Goal: Task Accomplishment & Management: Use online tool/utility

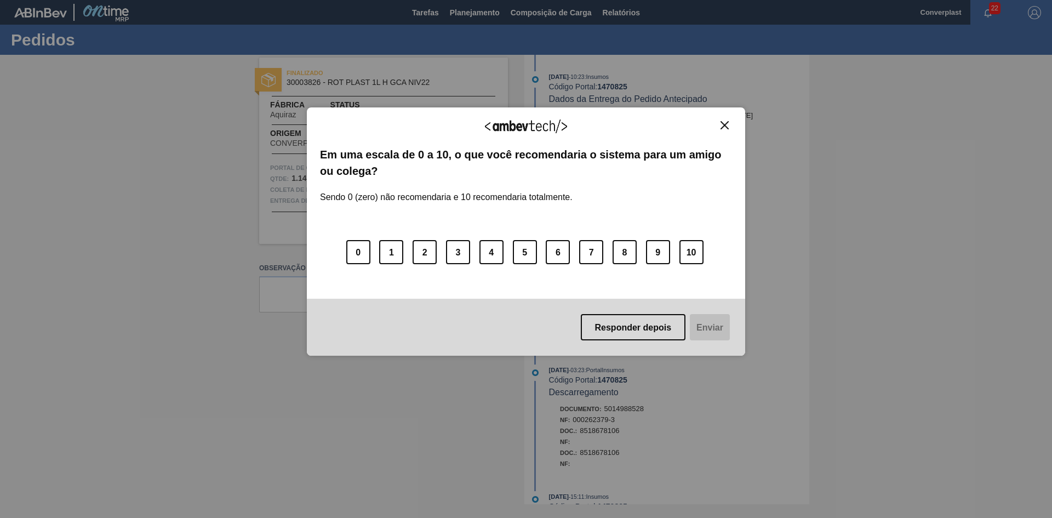
click at [605, 318] on button "Responder depois" at bounding box center [633, 327] width 105 height 26
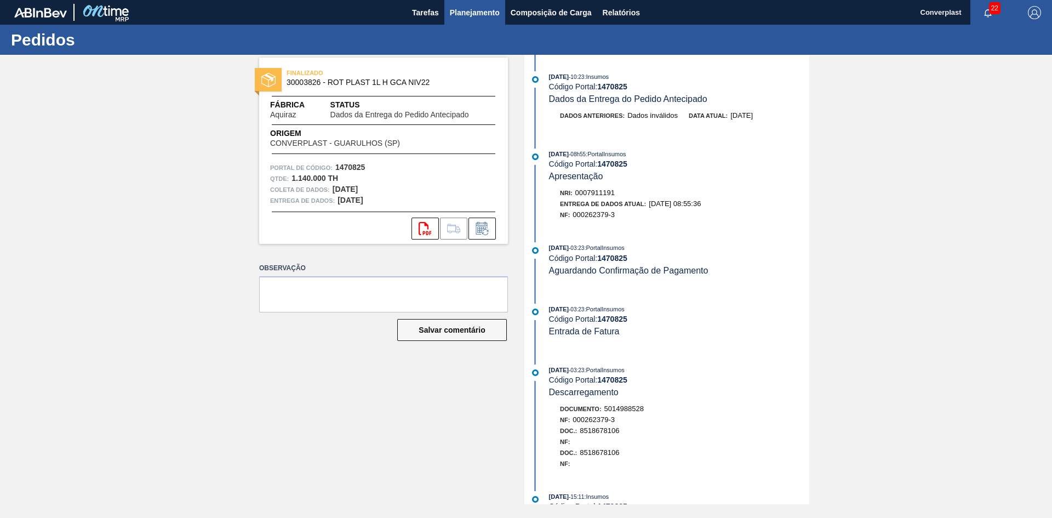
click at [455, 10] on font "Planejamento" at bounding box center [475, 12] width 50 height 13
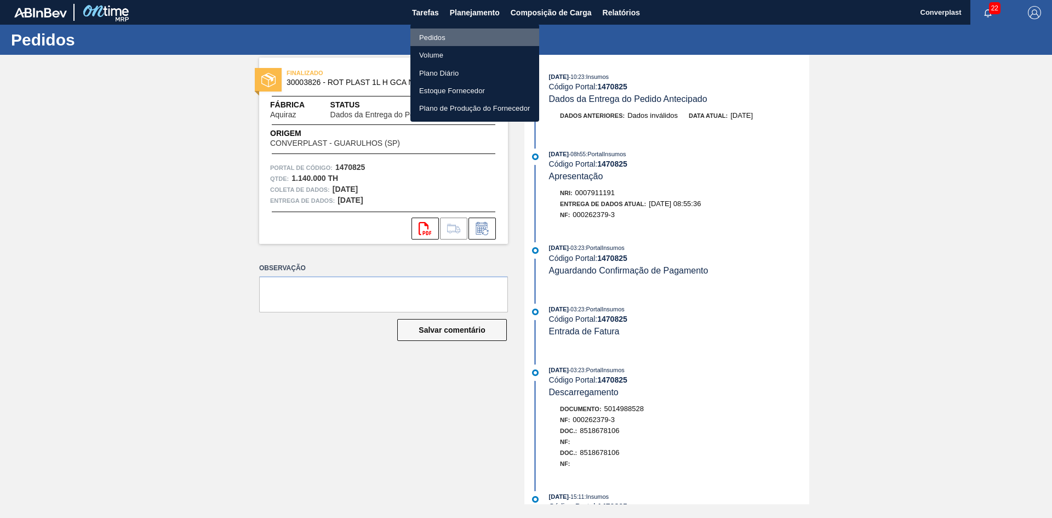
click at [450, 37] on li "Pedidos" at bounding box center [474, 37] width 129 height 18
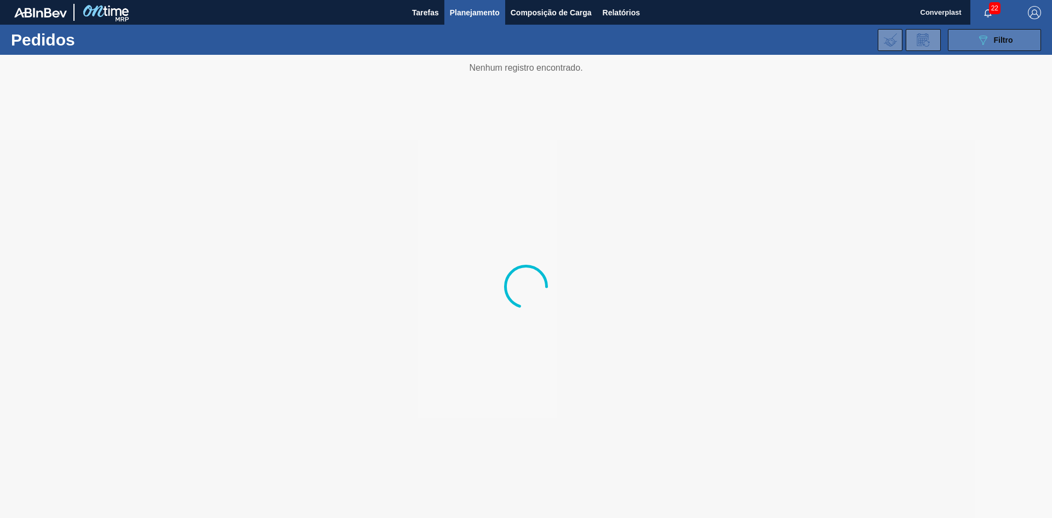
click at [979, 35] on icon "089F7B8B-B2A5-4AFE-B5C0-19BA573D28AC" at bounding box center [983, 39] width 13 height 13
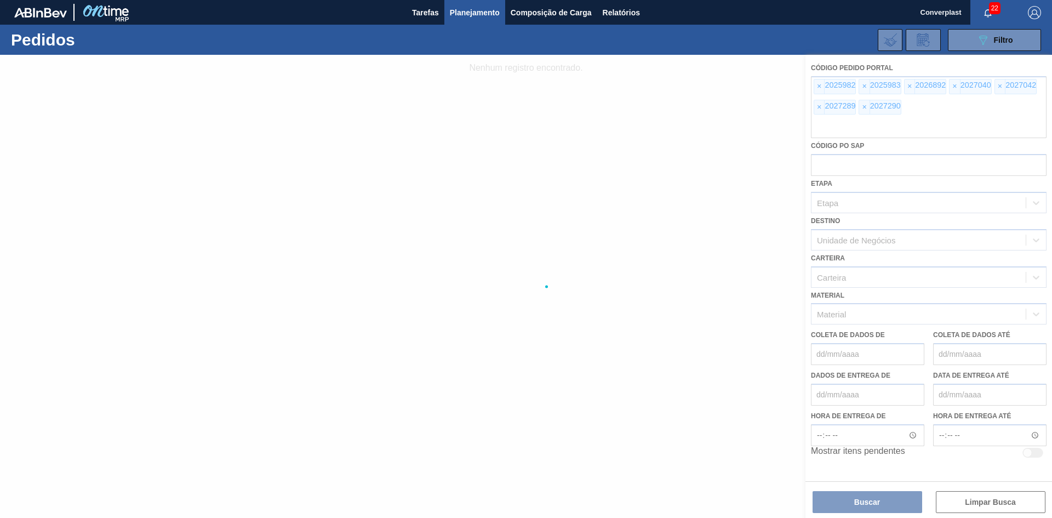
click at [817, 87] on div at bounding box center [526, 286] width 1052 height 463
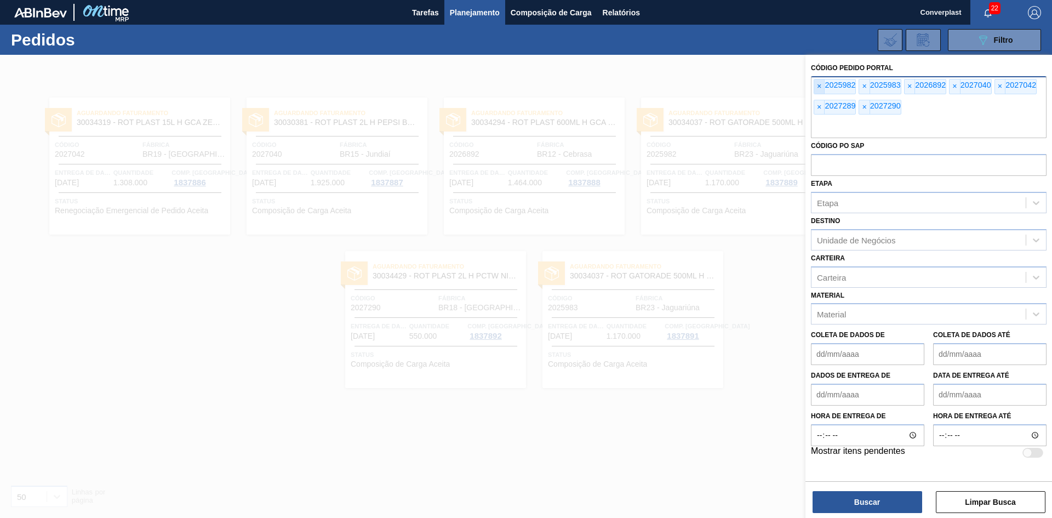
click at [818, 89] on font "×" at bounding box center [819, 86] width 4 height 9
click at [817, 89] on span "×" at bounding box center [819, 86] width 10 height 14
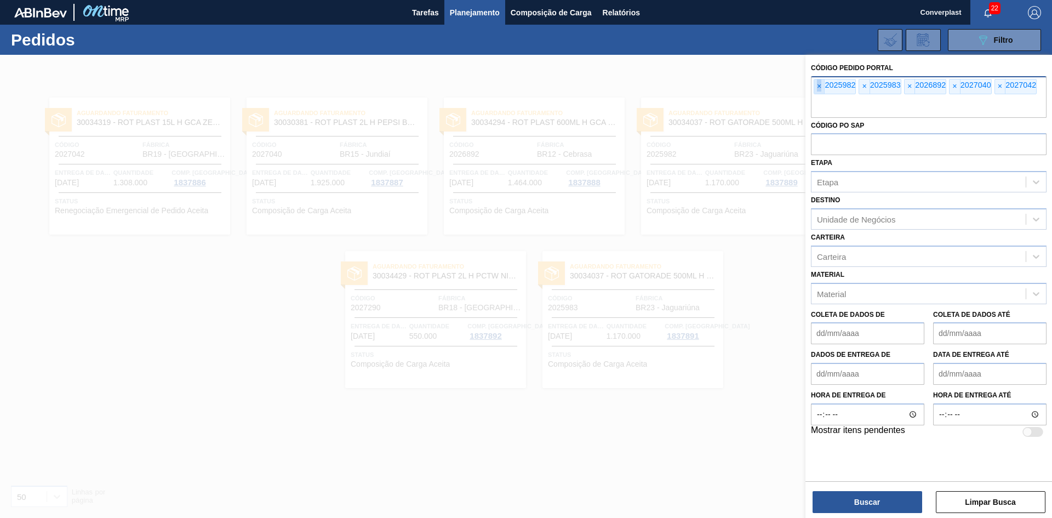
click at [817, 89] on span "×" at bounding box center [819, 86] width 10 height 14
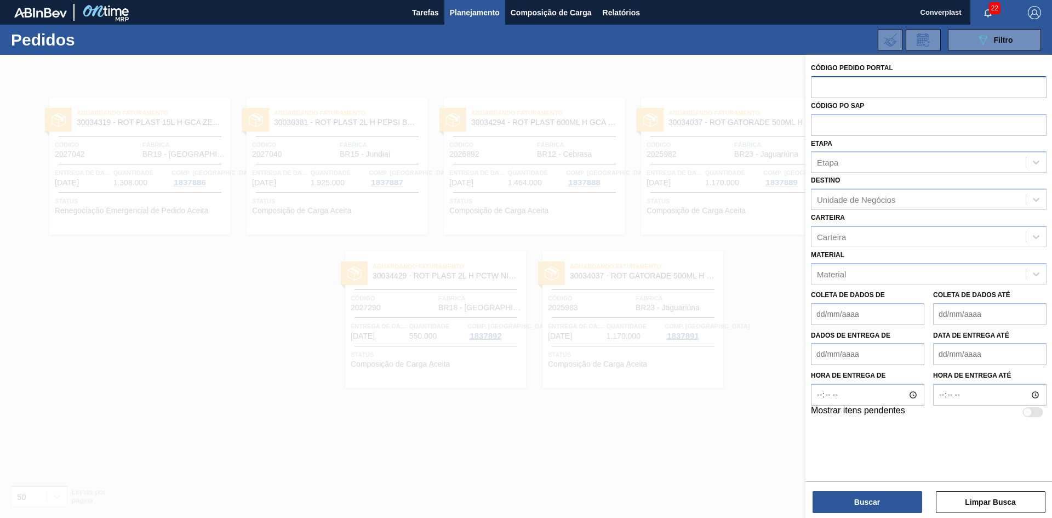
paste input "2029771"
type input "2029771"
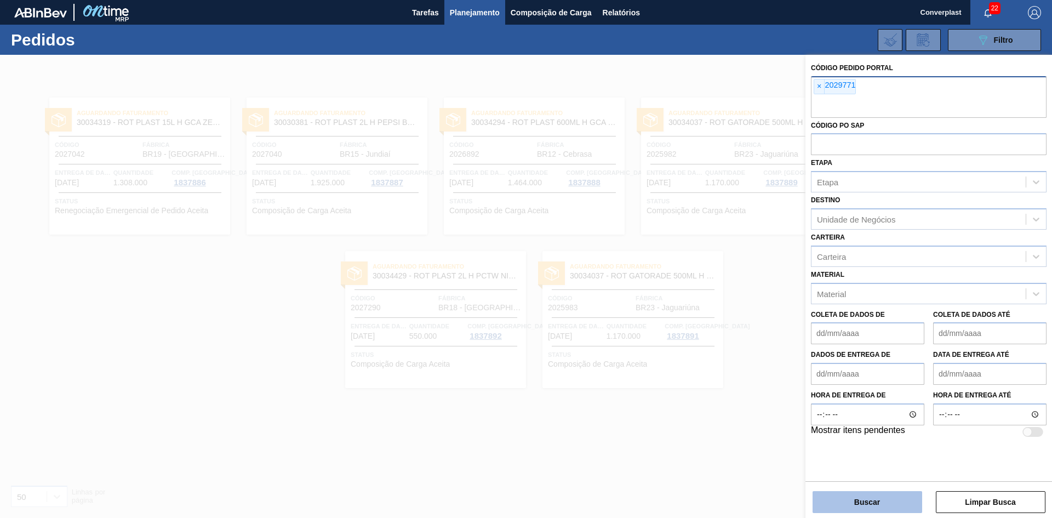
click at [833, 499] on button "Buscar" at bounding box center [868, 502] width 110 height 22
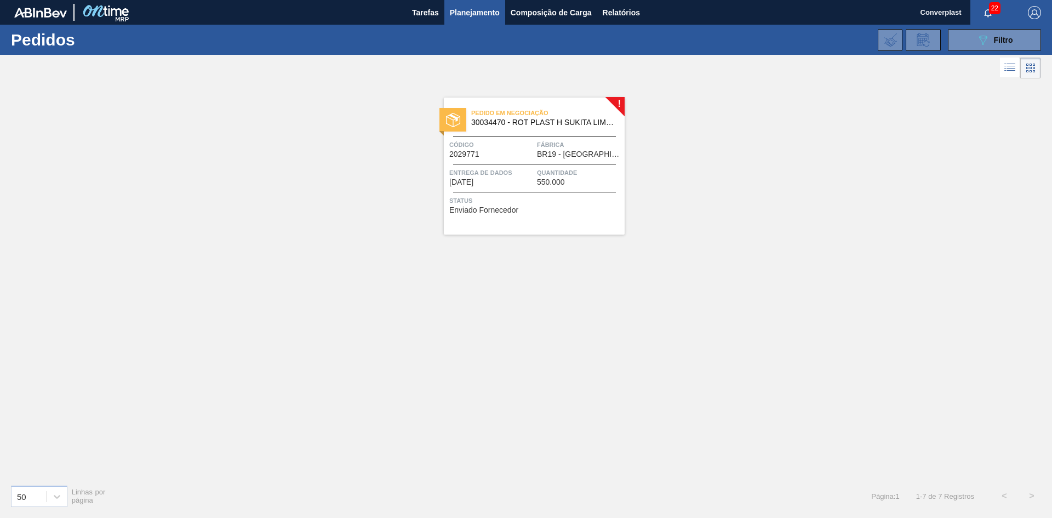
click at [448, 265] on div "! Pedido em Negociação 30034470 - ROT PLAST H SUKITA LIMAO 2L NIV25 Código 2029…" at bounding box center [526, 278] width 1052 height 395
click at [488, 191] on div "Pedido em Negociação 30034470 - ROT PLAST H SUKITA LIMAO 2L NIV25 Código 202977…" at bounding box center [534, 166] width 181 height 137
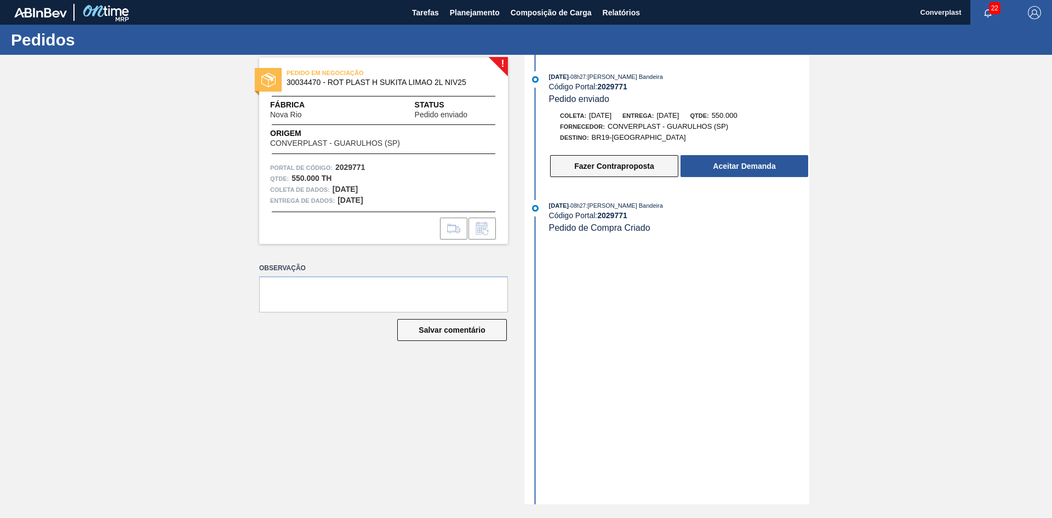
click at [556, 170] on button "Fazer Contraproposta" at bounding box center [614, 166] width 128 height 22
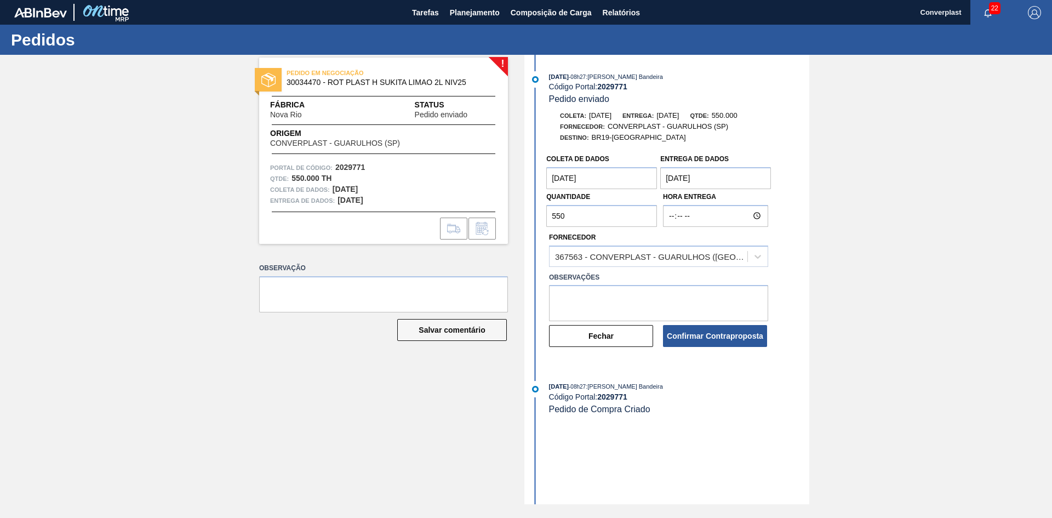
drag, startPoint x: 565, startPoint y: 213, endPoint x: 540, endPoint y: 222, distance: 26.4
click at [540, 222] on div "Coleta de dados [DATE] Entrega de dados [DATE] Quantidade 550 Hora Entrega Forn…" at bounding box center [668, 248] width 282 height 199
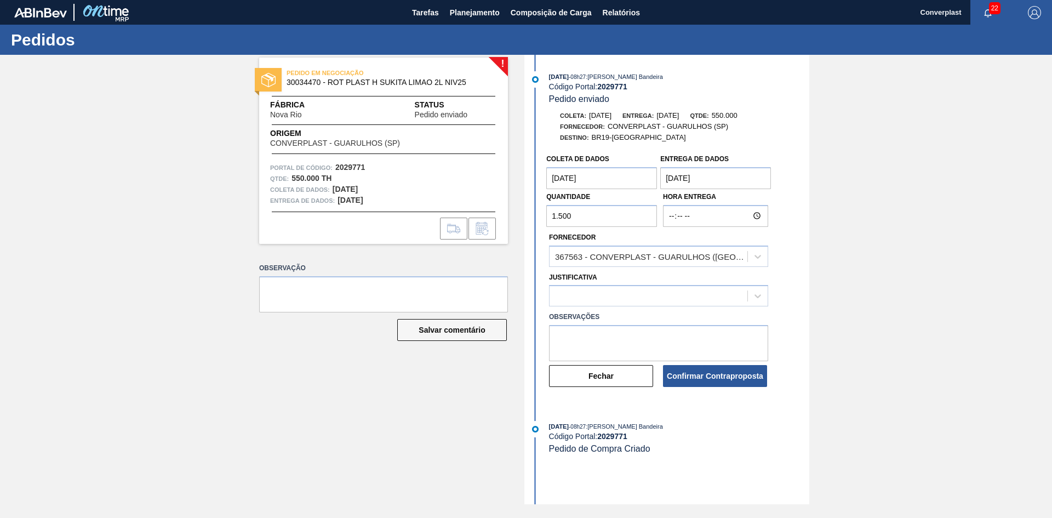
type input "1.500"
click at [610, 218] on input "1.500" at bounding box center [601, 216] width 111 height 22
click at [603, 307] on div "Observações" at bounding box center [659, 333] width 228 height 55
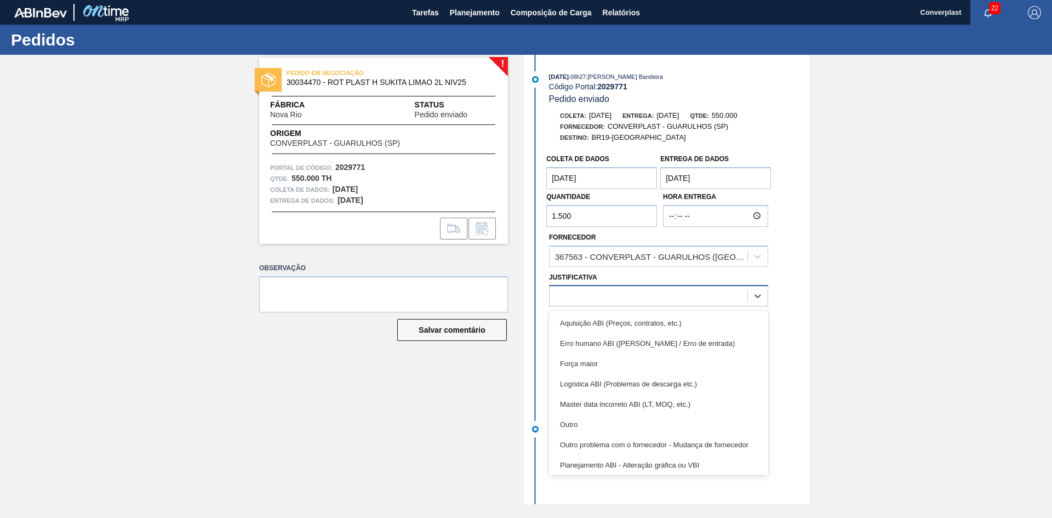
click at [600, 300] on div at bounding box center [649, 296] width 198 height 16
click at [587, 421] on div "Outro" at bounding box center [658, 424] width 219 height 20
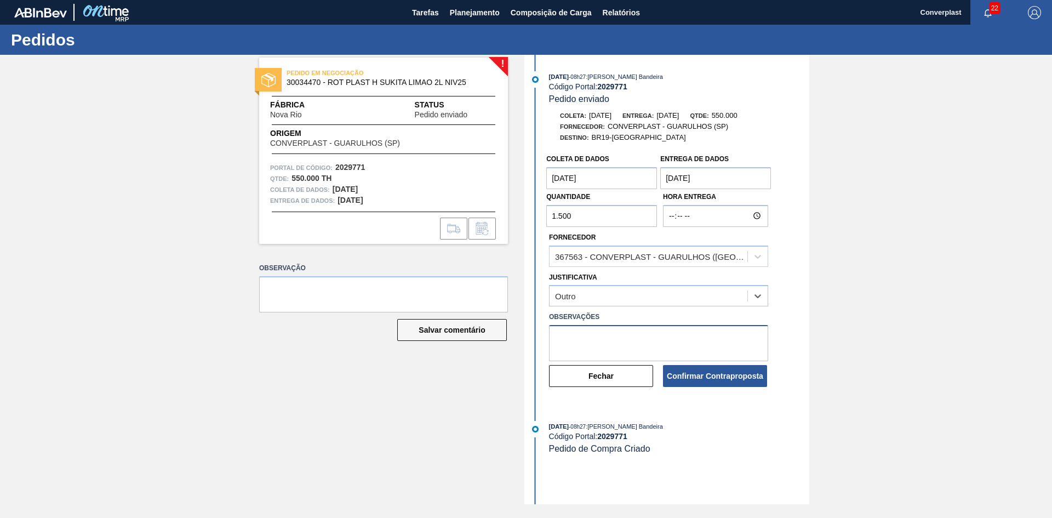
click at [591, 349] on textarea at bounding box center [658, 343] width 219 height 36
type textarea "ajuste qtd"
click at [702, 370] on button "Confirmar Contraproposta" at bounding box center [715, 376] width 104 height 22
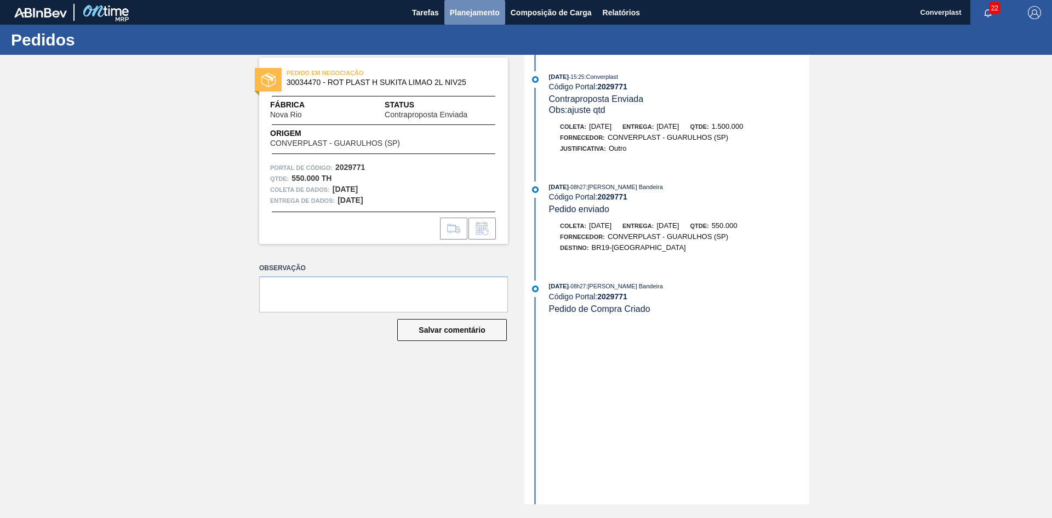
click at [480, 9] on font "Planejamento" at bounding box center [475, 12] width 50 height 9
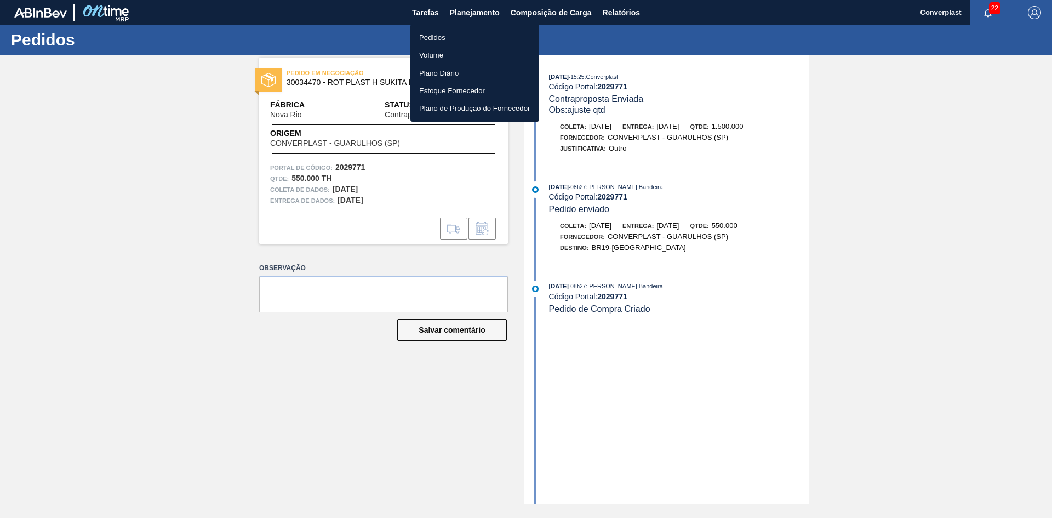
click at [439, 27] on ul "Pedidos Volume Plano Diário Estoque Fornecedor Plano de Produção do Fornecedor" at bounding box center [474, 73] width 129 height 98
click at [439, 38] on font "Pedidos" at bounding box center [432, 37] width 26 height 8
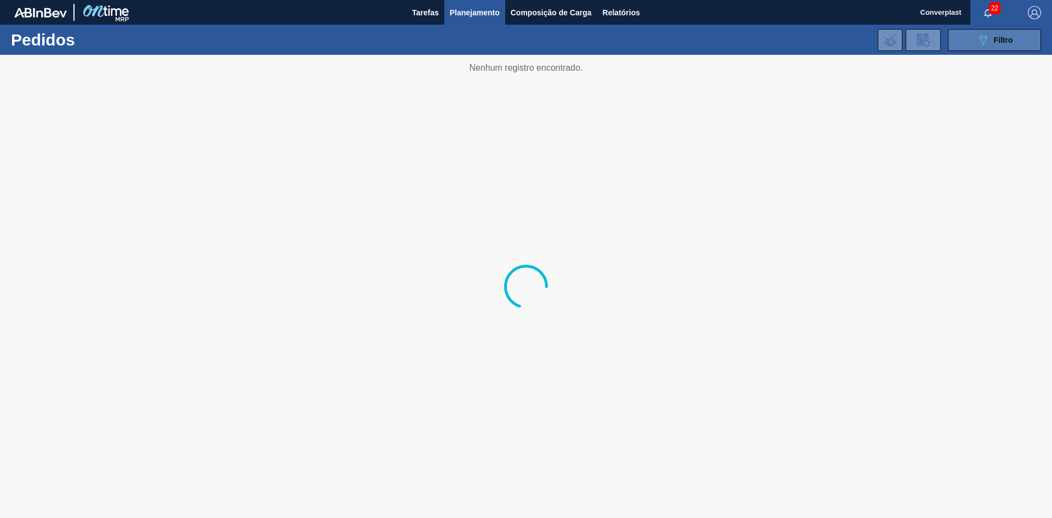
click at [1004, 43] on font "Filtro" at bounding box center [1003, 40] width 19 height 9
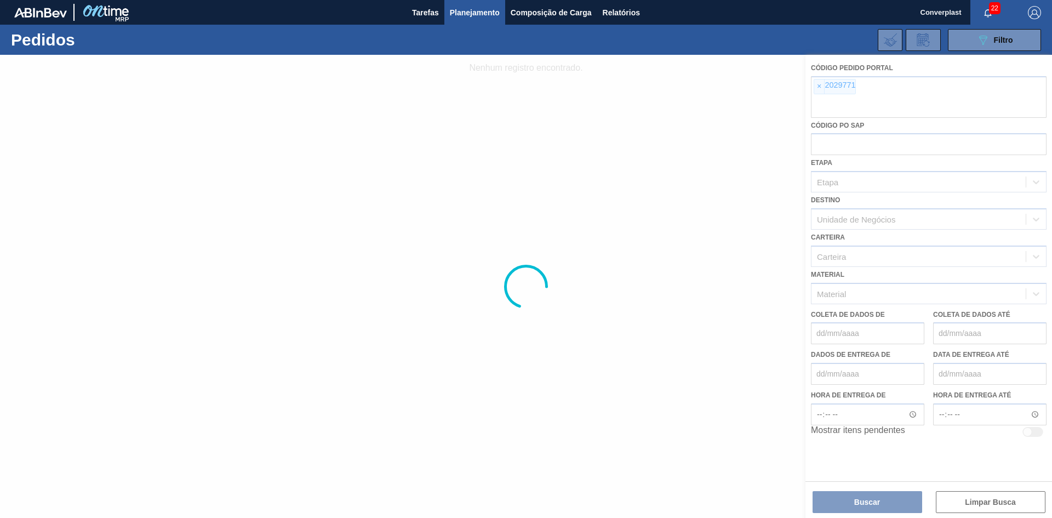
click at [820, 83] on div at bounding box center [526, 286] width 1052 height 463
click at [819, 86] on div at bounding box center [526, 286] width 1052 height 463
click at [825, 90] on div at bounding box center [526, 286] width 1052 height 463
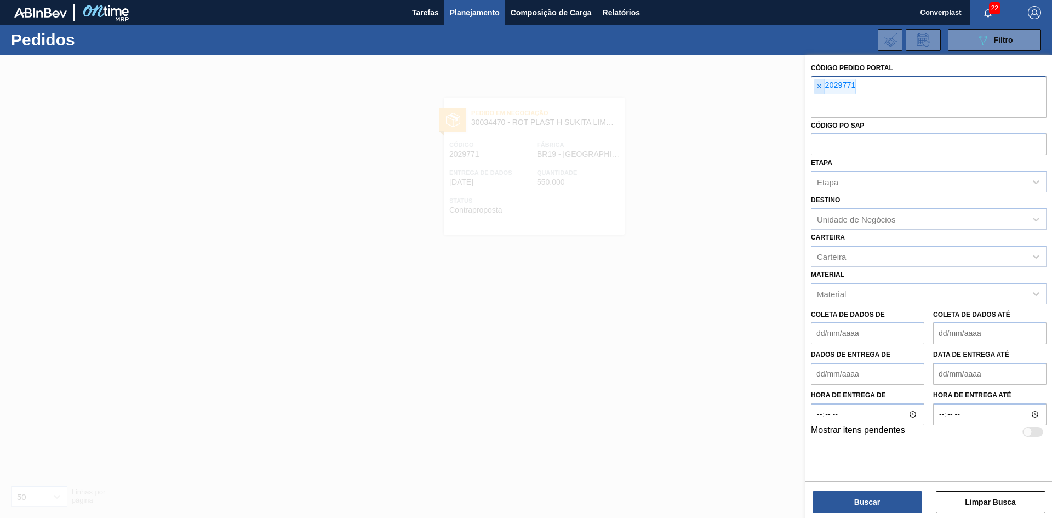
click at [823, 85] on span "×" at bounding box center [819, 86] width 10 height 14
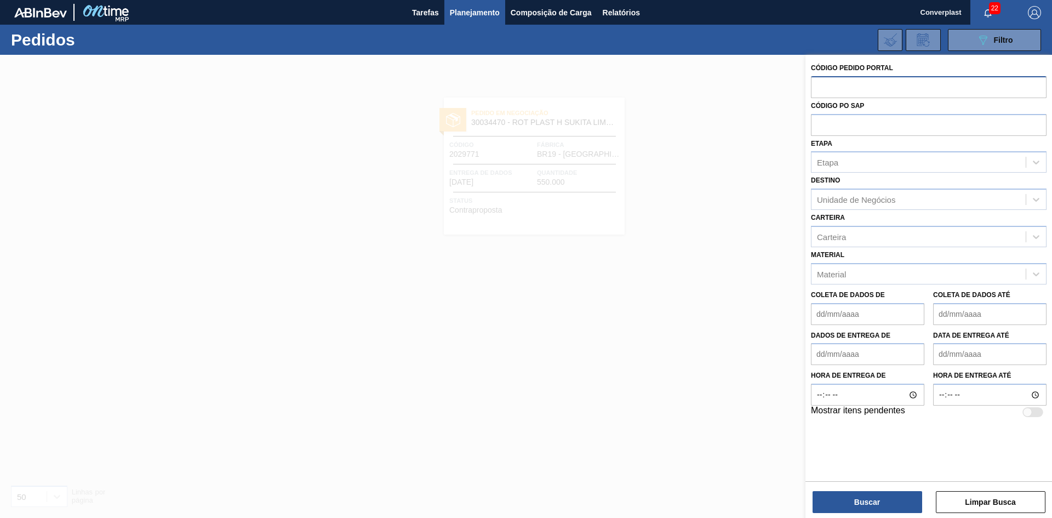
paste input "text"
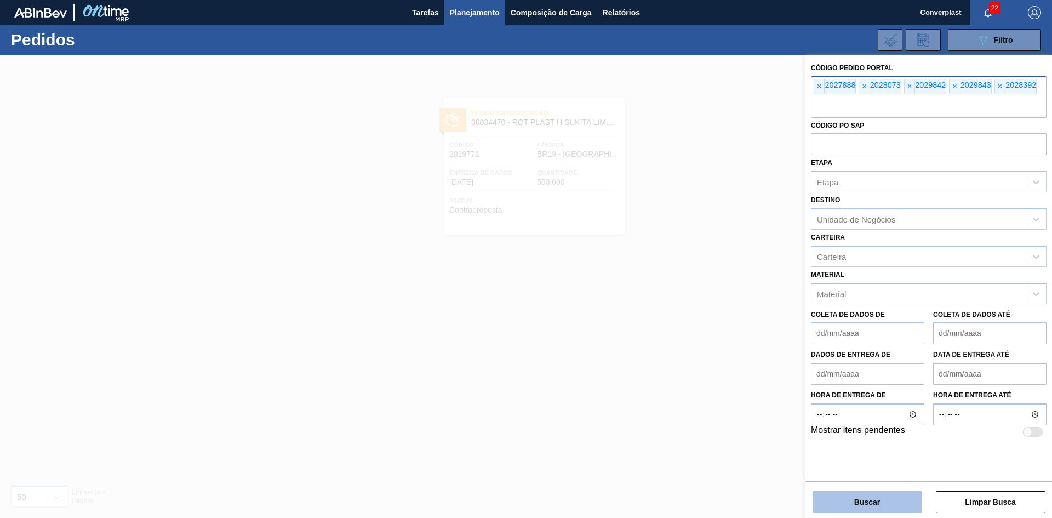
click at [840, 511] on button "Buscar" at bounding box center [868, 502] width 110 height 22
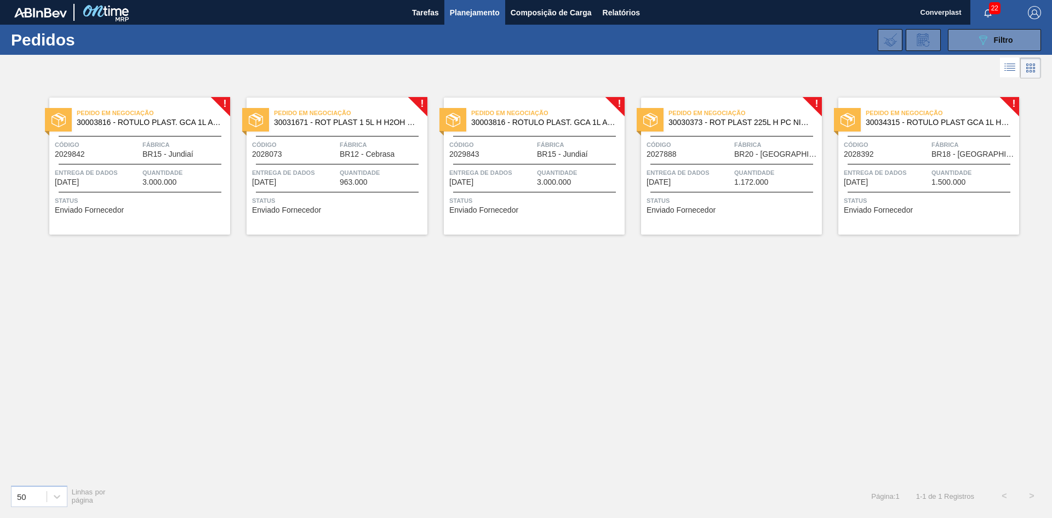
click at [171, 195] on span "Status" at bounding box center [141, 200] width 173 height 11
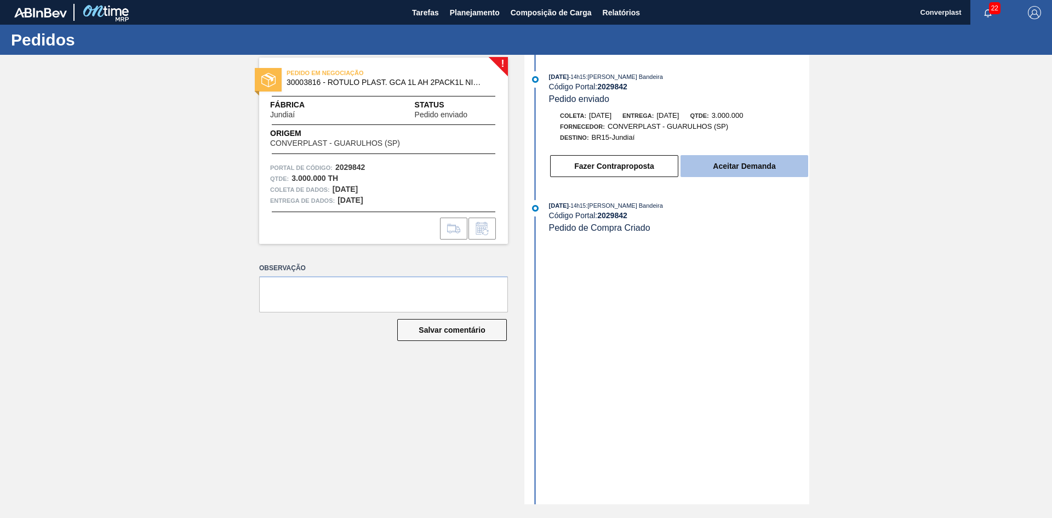
click at [726, 170] on font "Aceitar Demanda" at bounding box center [744, 166] width 62 height 9
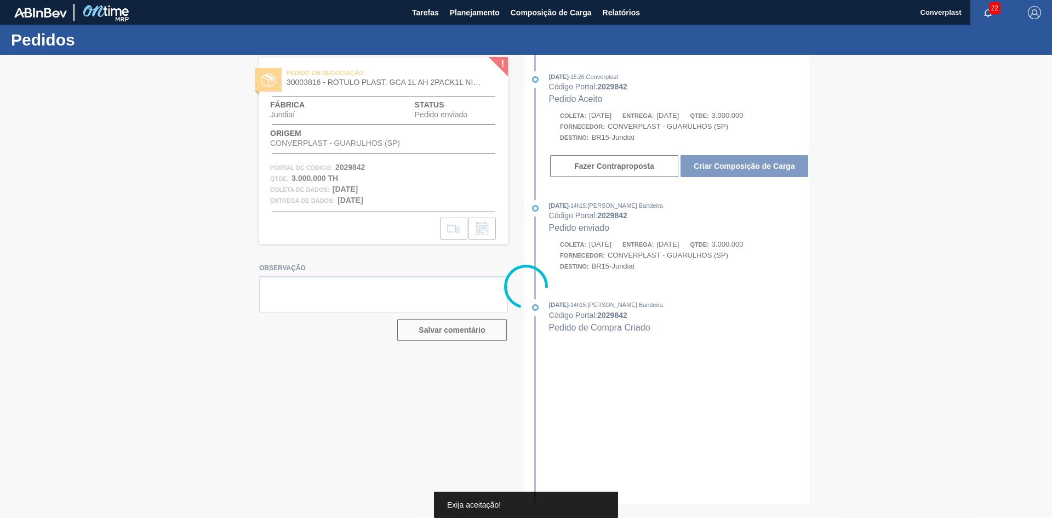
click at [739, 167] on div at bounding box center [526, 286] width 1052 height 463
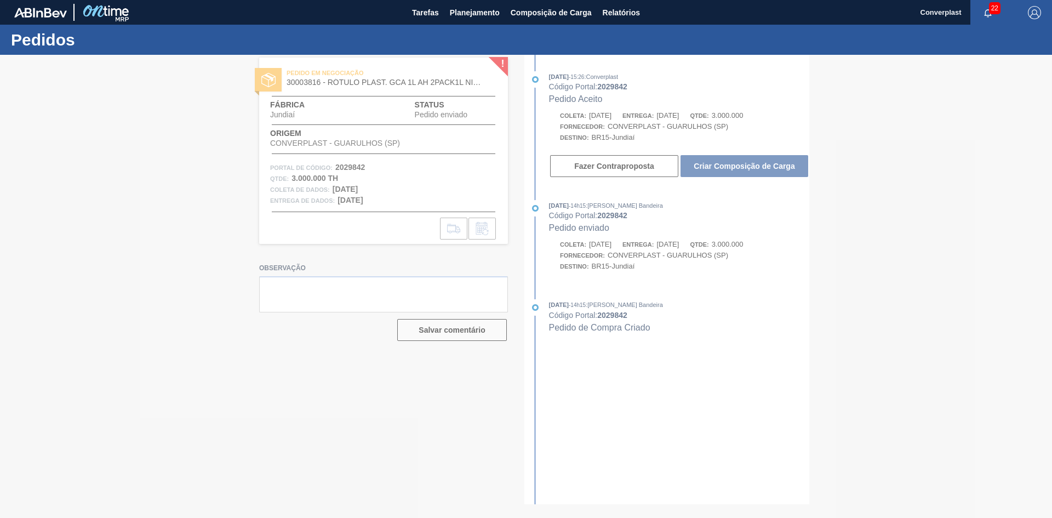
click at [739, 154] on div at bounding box center [526, 286] width 1052 height 463
click at [735, 163] on font "Criar Composição de Carga" at bounding box center [744, 166] width 101 height 9
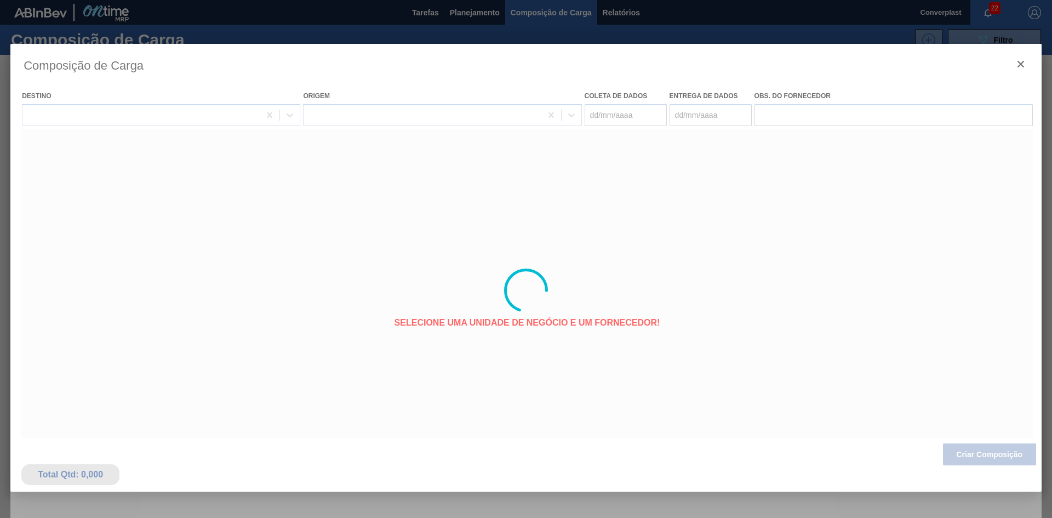
type coleta "[DATE]"
type entrega "[DATE]"
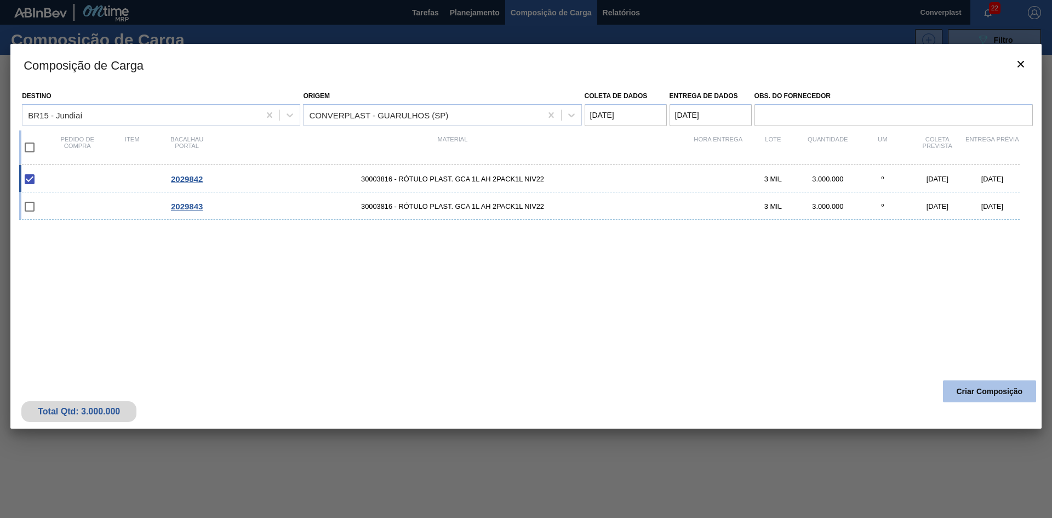
click at [965, 390] on font "Criar Composição" at bounding box center [990, 391] width 66 height 9
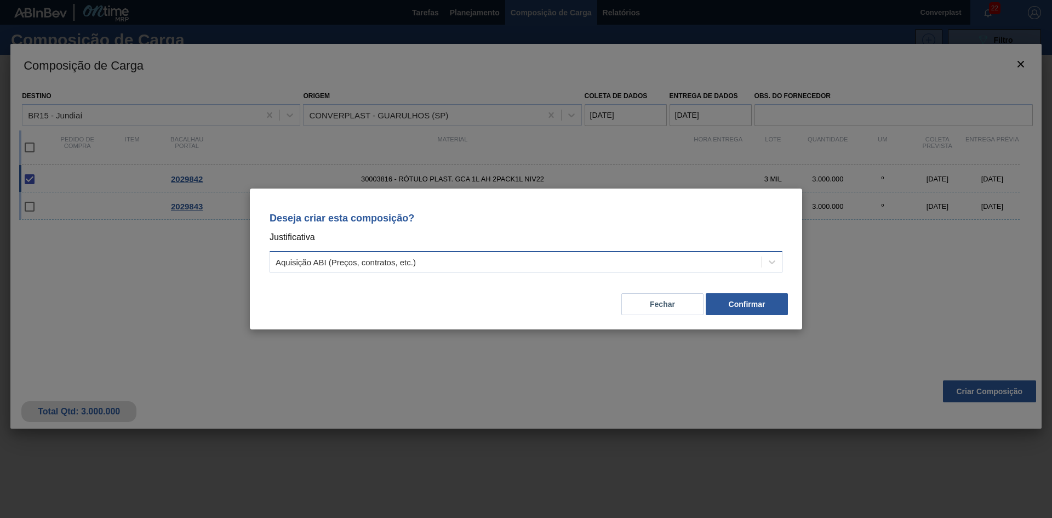
click at [616, 259] on div "Aquisição ABI (Preços, contratos, etc.)" at bounding box center [516, 262] width 492 height 16
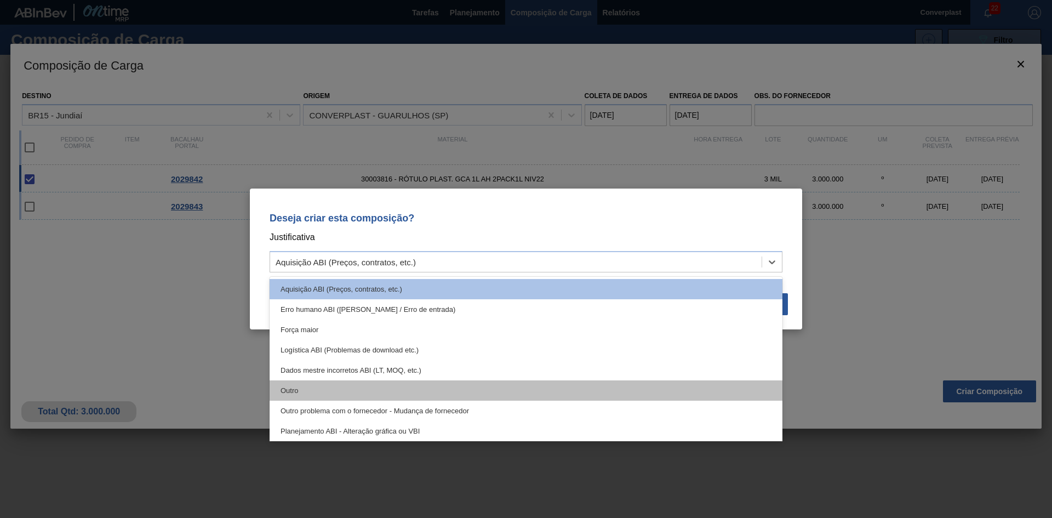
click at [371, 393] on div "Outro" at bounding box center [526, 390] width 513 height 20
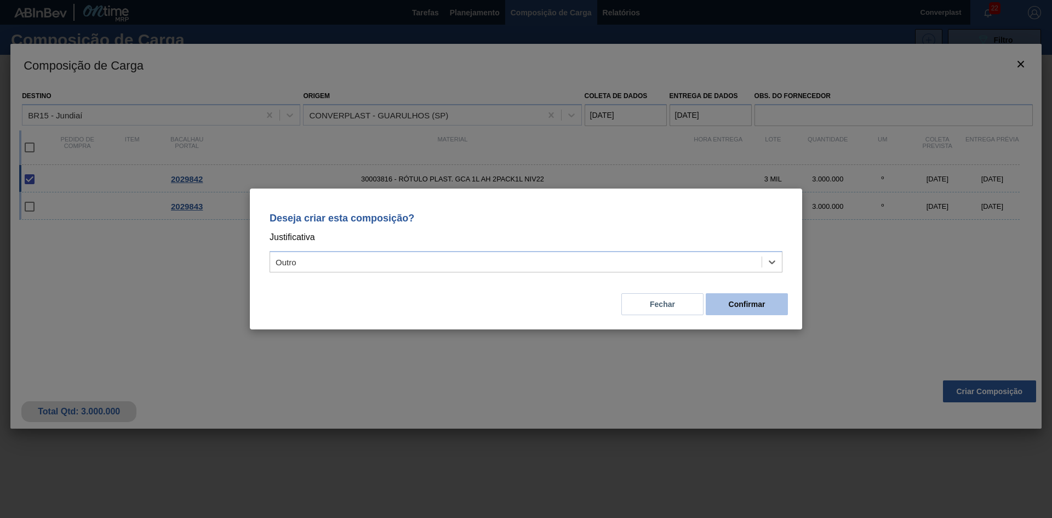
click at [748, 304] on font "Confirmar" at bounding box center [747, 304] width 37 height 9
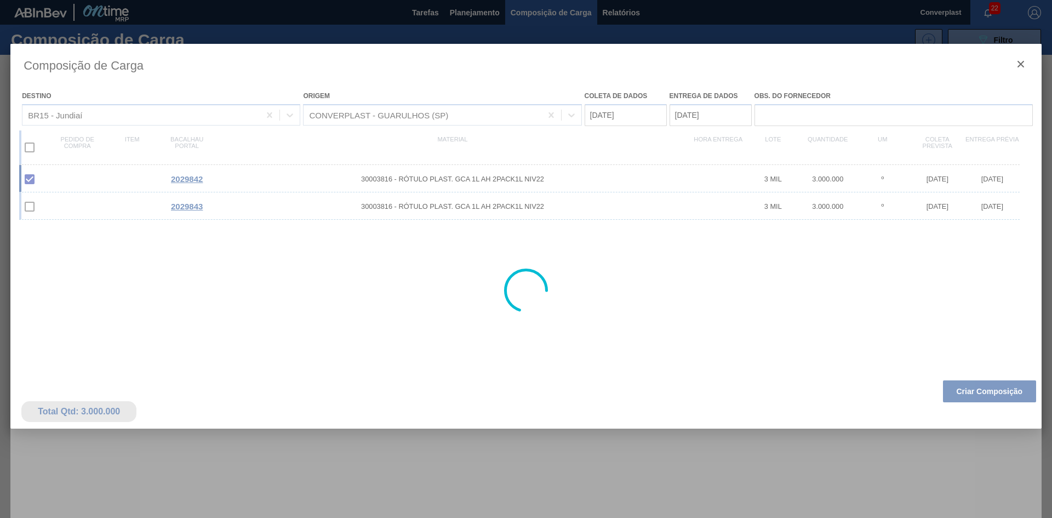
click at [466, 10] on div at bounding box center [526, 259] width 1052 height 518
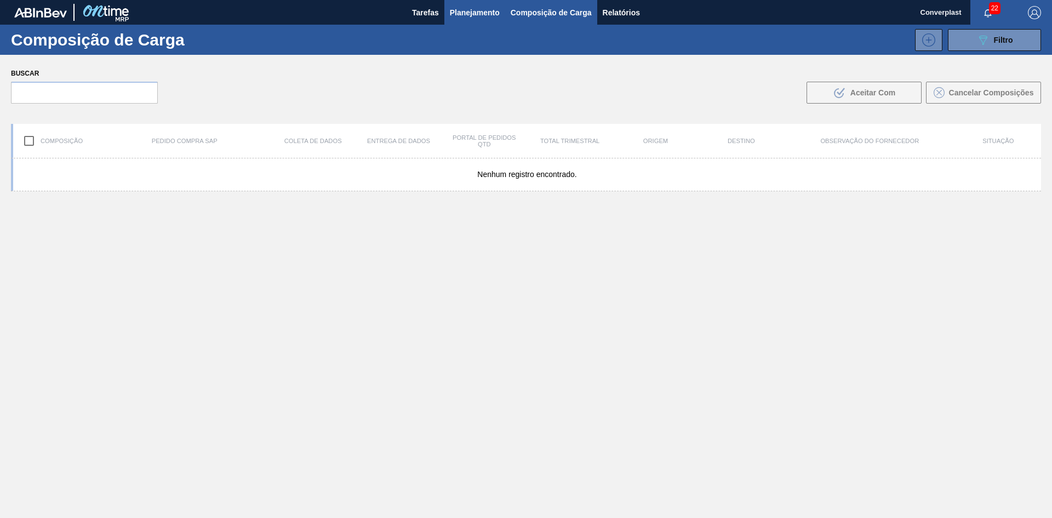
click at [465, 6] on font "Planejamento" at bounding box center [475, 12] width 50 height 13
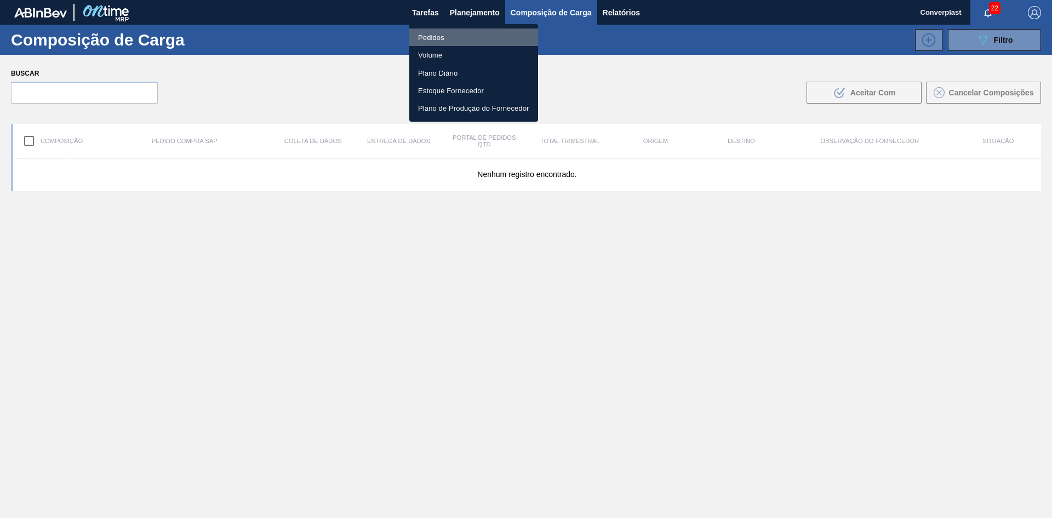
click at [441, 42] on font "Pedidos" at bounding box center [431, 37] width 26 height 11
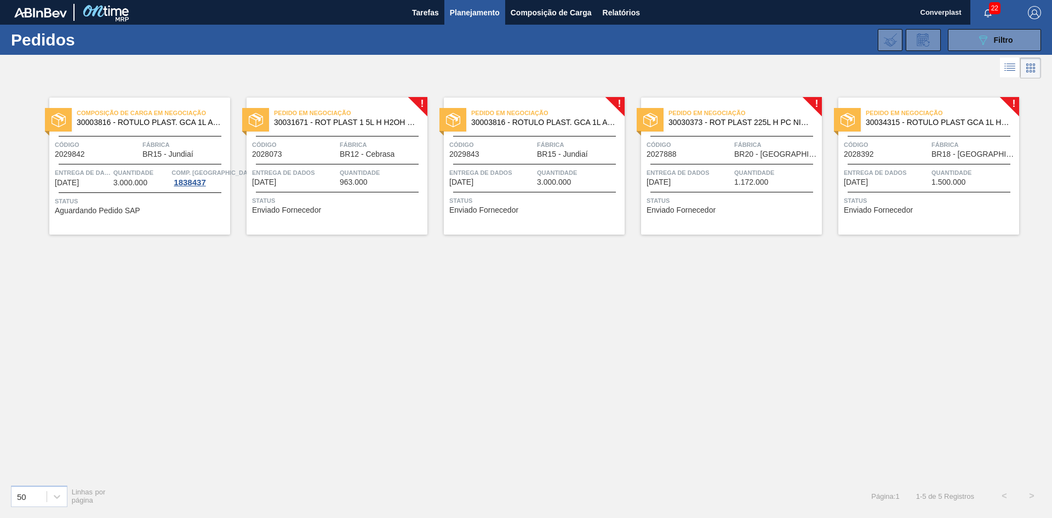
click at [352, 197] on span "Status" at bounding box center [338, 200] width 173 height 11
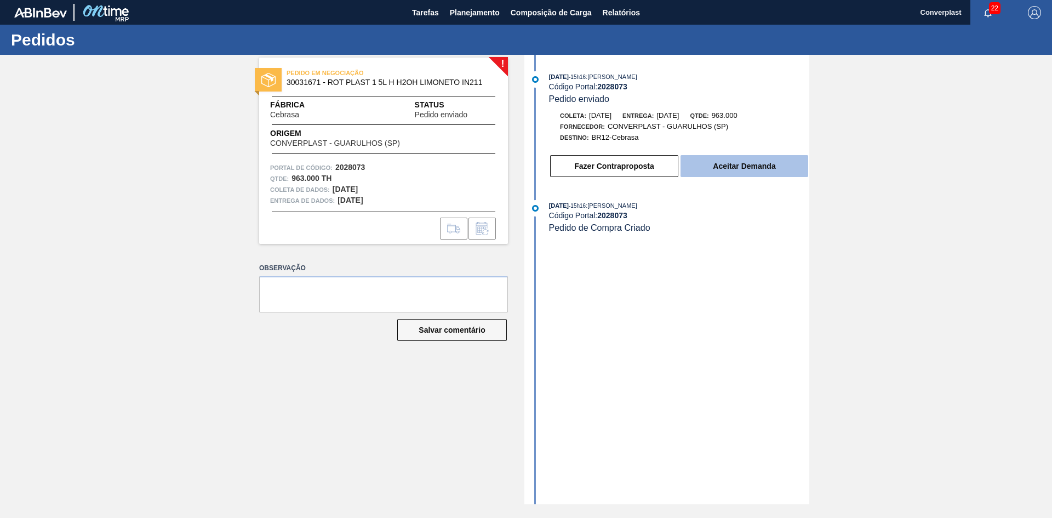
click at [713, 168] on font "Aceitar Demanda" at bounding box center [744, 166] width 62 height 9
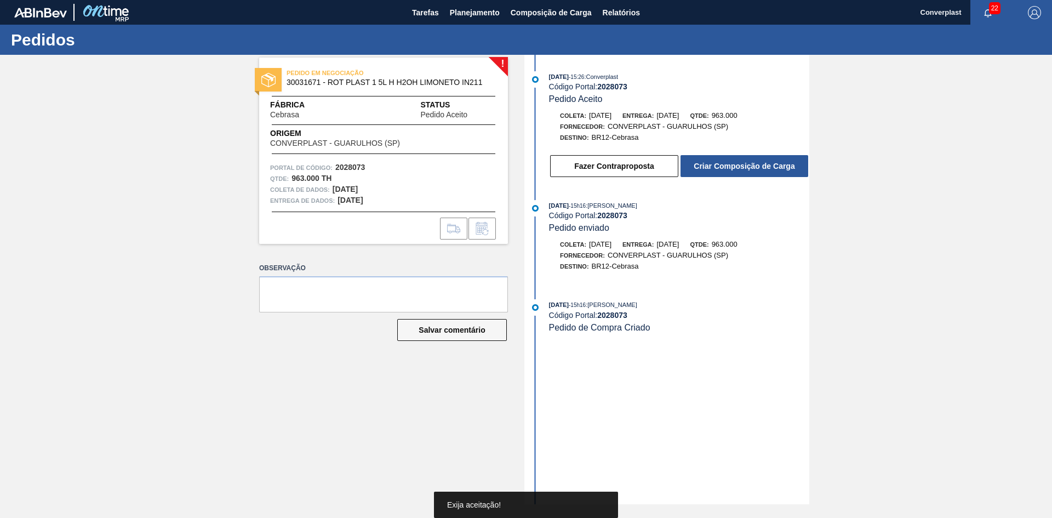
click at [728, 168] on font "Criar Composição de Carga" at bounding box center [744, 166] width 101 height 9
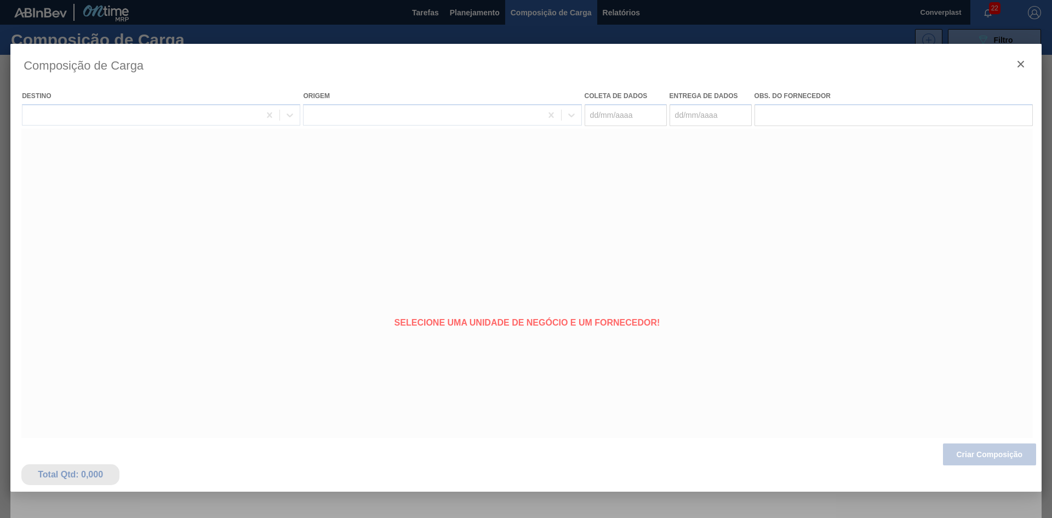
type coleta "[DATE]"
type entrega "[DATE]"
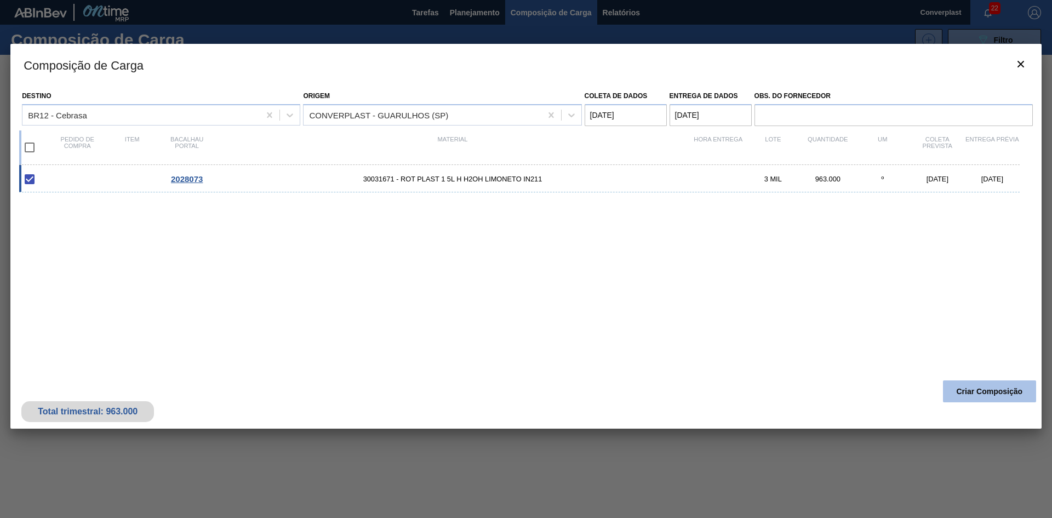
click at [978, 392] on font "Criar Composição" at bounding box center [990, 391] width 66 height 9
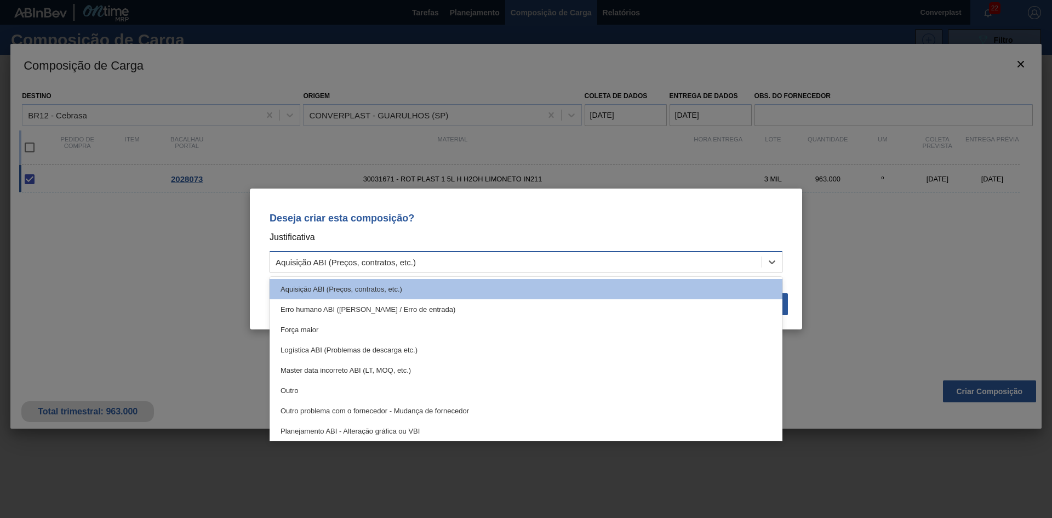
click at [580, 264] on div "Aquisição ABI (Preços, contratos, etc.)" at bounding box center [516, 262] width 492 height 16
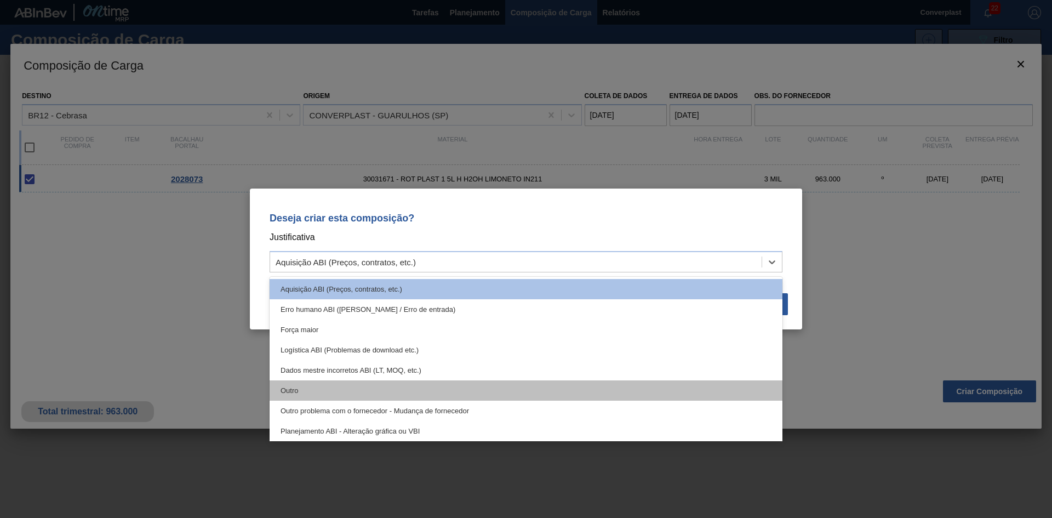
click at [393, 395] on div "Outro" at bounding box center [526, 390] width 513 height 20
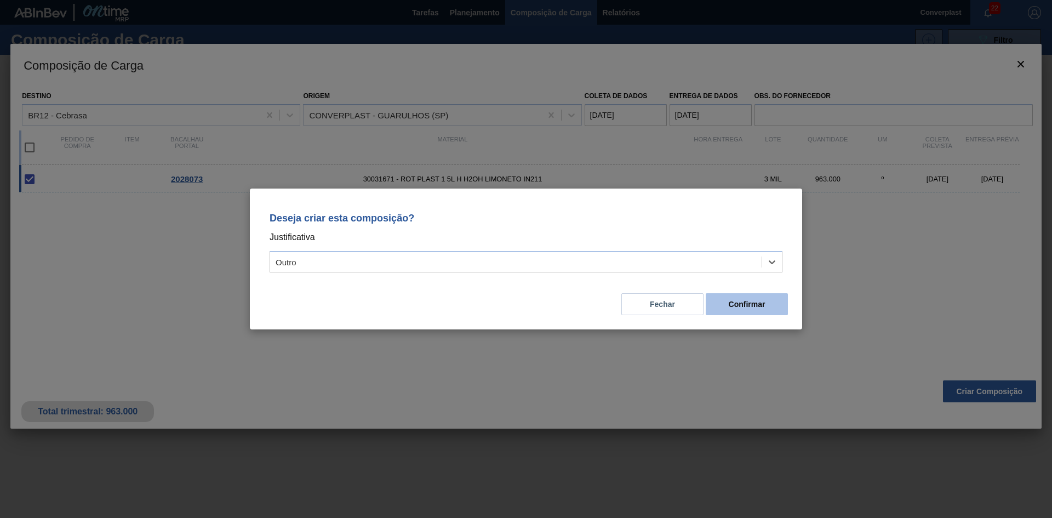
click at [720, 307] on button "Confirmar" at bounding box center [747, 304] width 82 height 22
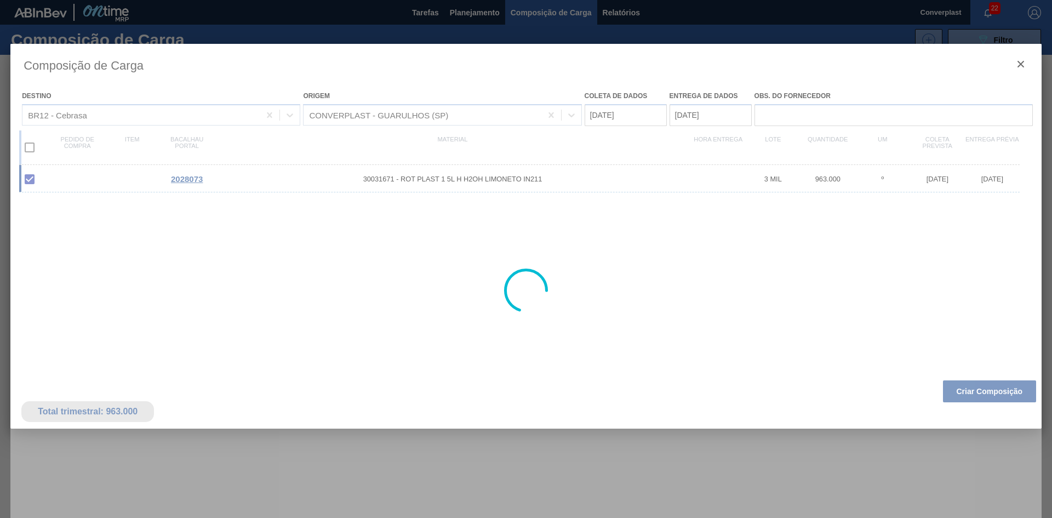
click at [458, 18] on div at bounding box center [526, 259] width 1052 height 518
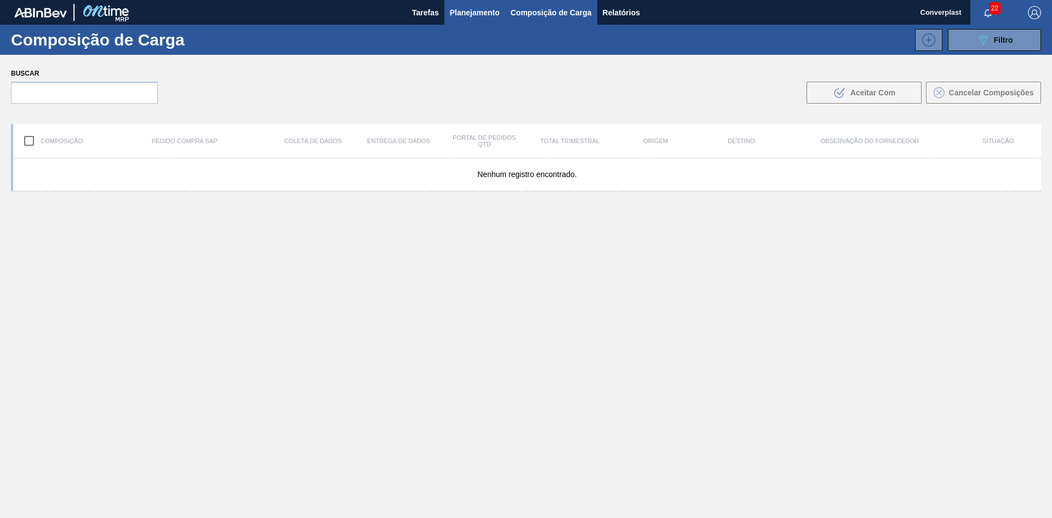
click at [453, 21] on button "Planejamento" at bounding box center [474, 12] width 61 height 25
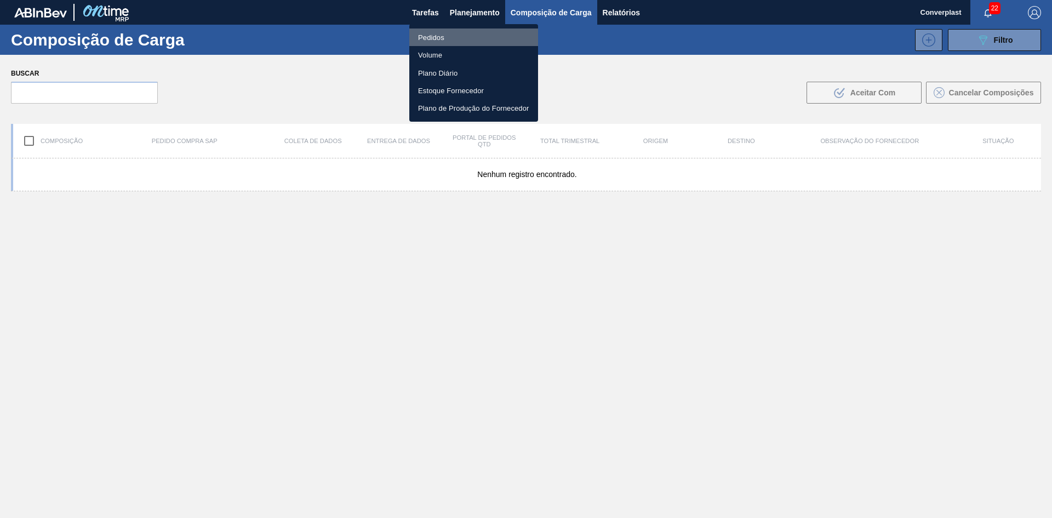
click at [445, 36] on li "Pedidos" at bounding box center [473, 37] width 129 height 18
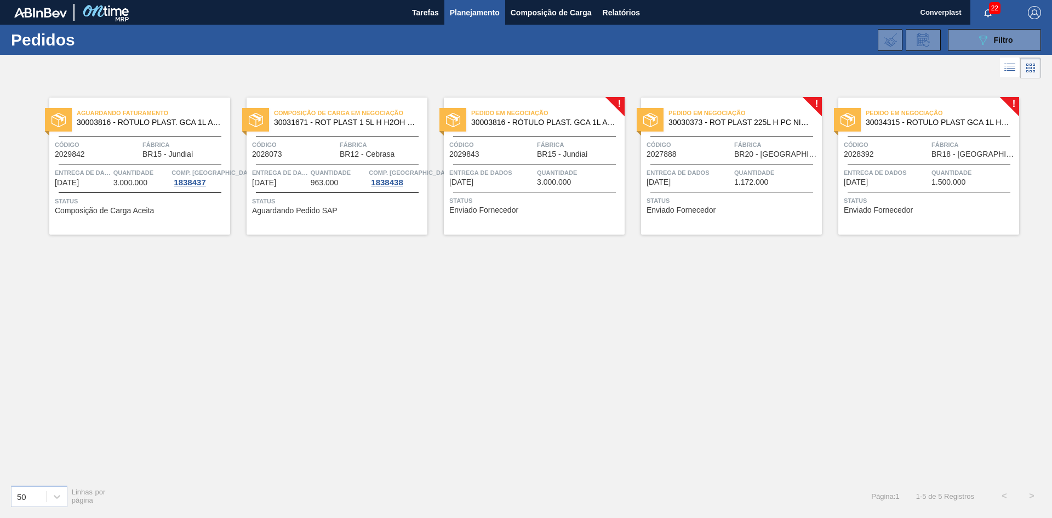
click at [493, 175] on font "Entrega de dados" at bounding box center [480, 172] width 63 height 7
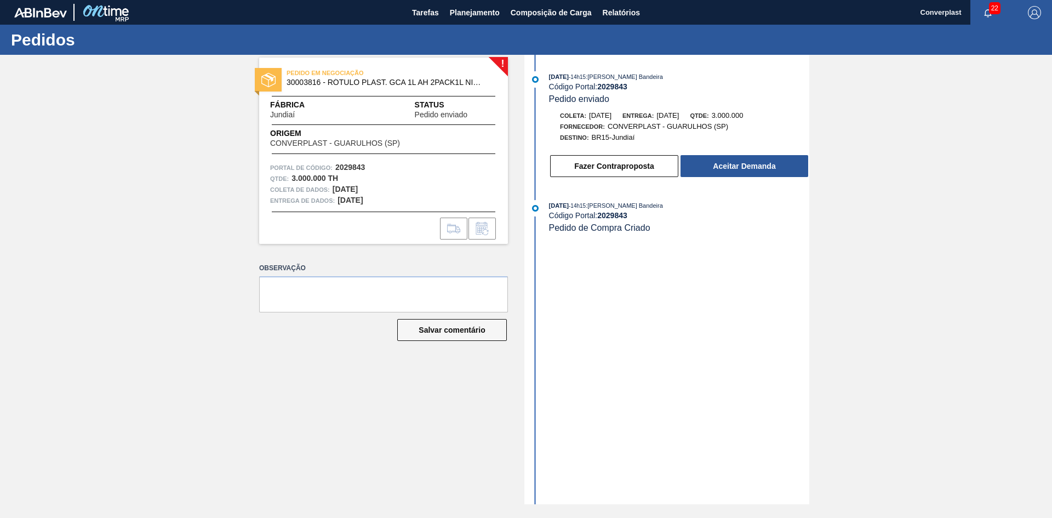
click at [683, 180] on div "[DATE] 14h15 : [PERSON_NAME] Bandeira Código Portal: 2029843 Pedido enviado Col…" at bounding box center [668, 127] width 282 height 112
click at [717, 168] on font "Aceitar Demanda" at bounding box center [744, 166] width 62 height 9
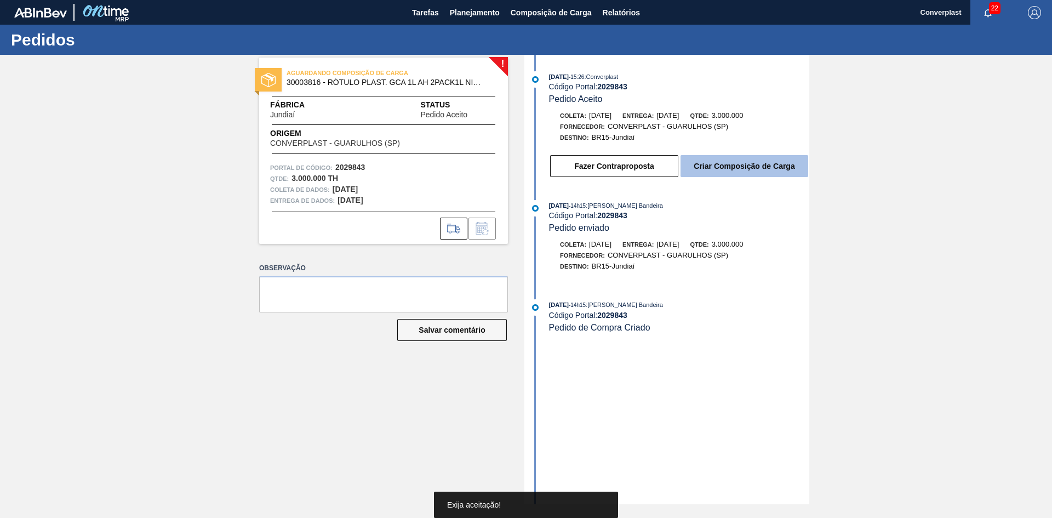
click at [728, 169] on font "Criar Composição de Carga" at bounding box center [744, 166] width 101 height 9
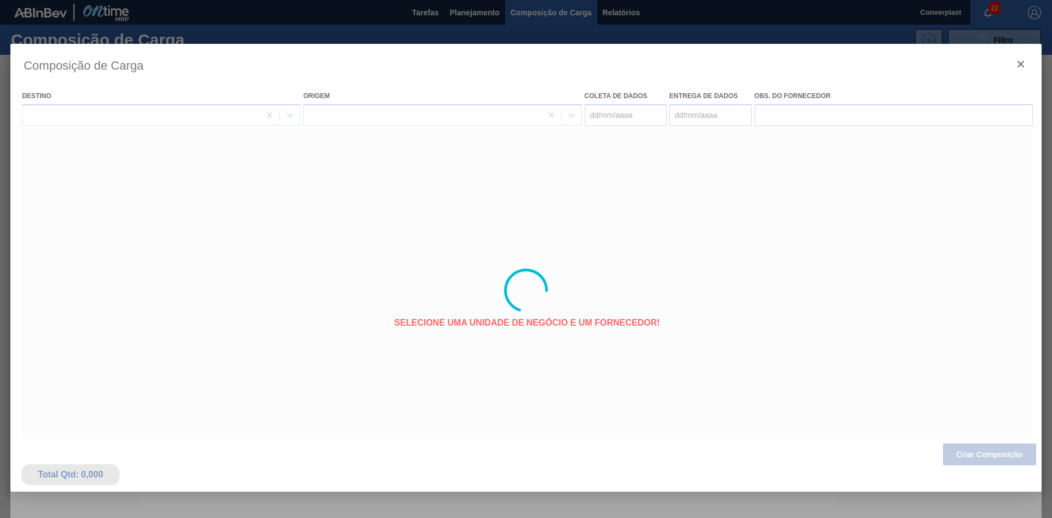
type coleta "[DATE]"
type entrega "[DATE]"
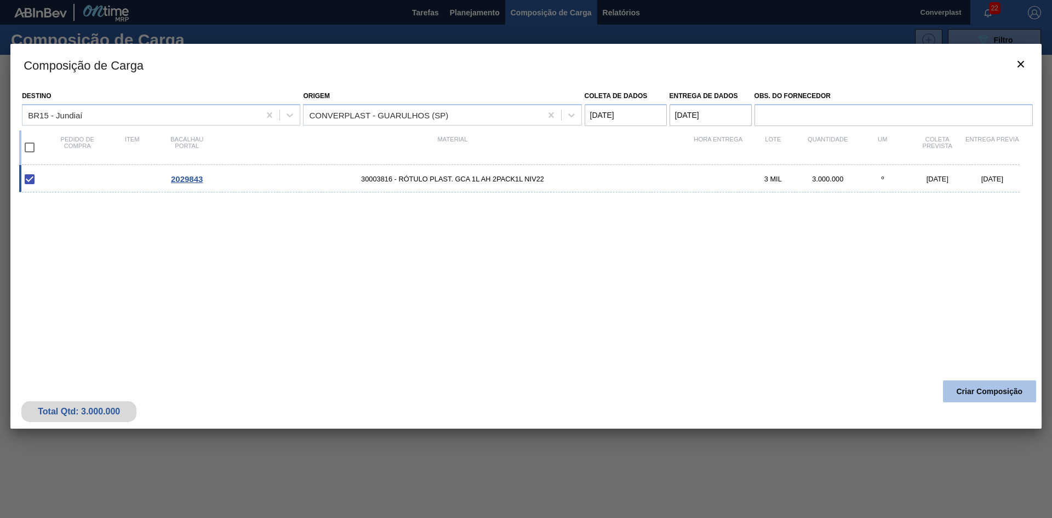
click at [956, 392] on button "Criar Composição" at bounding box center [989, 391] width 93 height 22
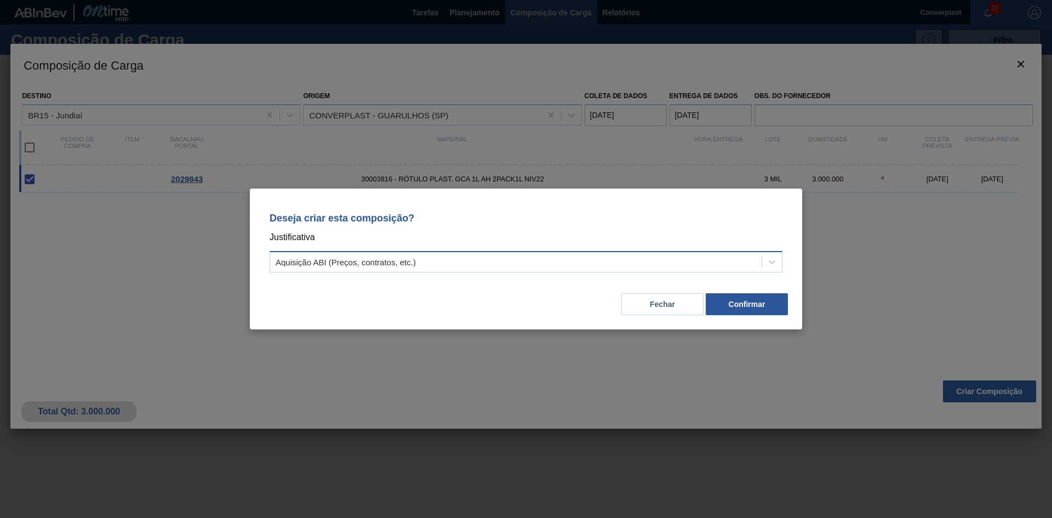
click at [589, 261] on div "Aquisição ABI (Preços, contratos, etc.)" at bounding box center [516, 262] width 492 height 16
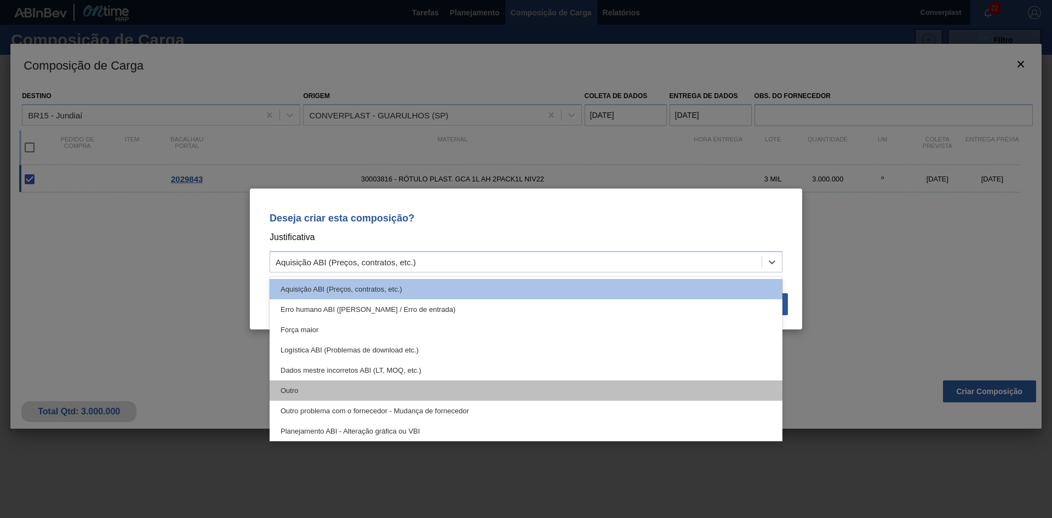
click at [329, 382] on div "Outro" at bounding box center [526, 390] width 513 height 20
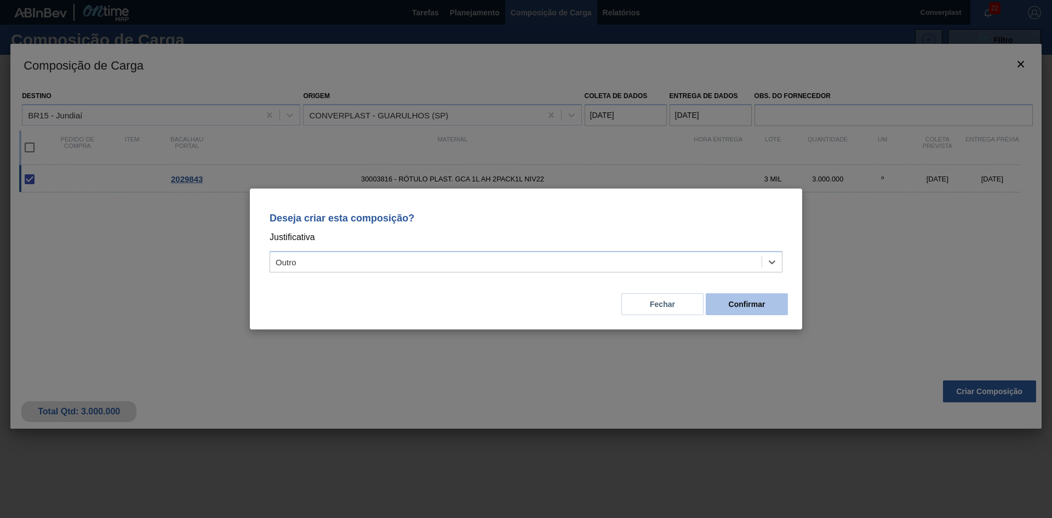
click at [734, 306] on font "Confirmar" at bounding box center [747, 304] width 37 height 9
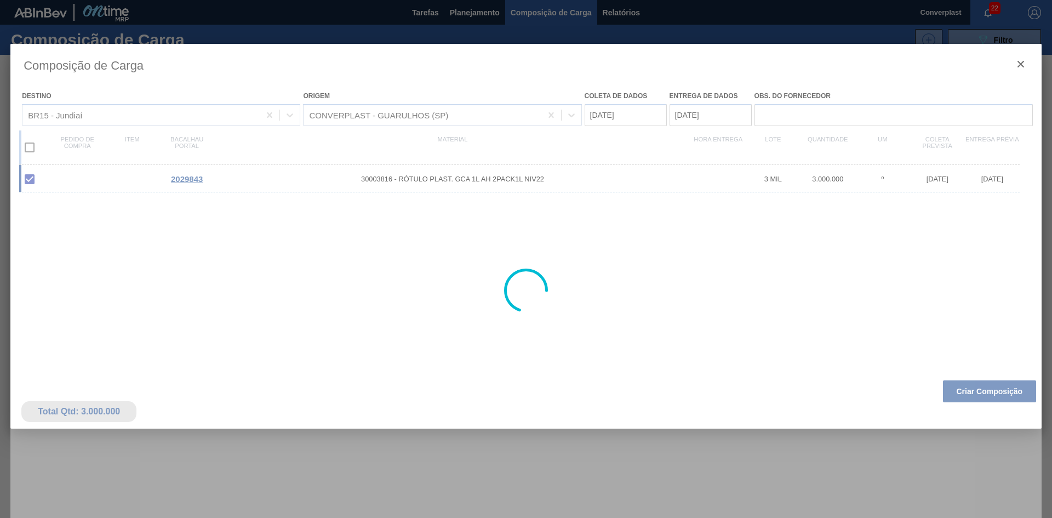
click at [476, 20] on div at bounding box center [526, 259] width 1052 height 518
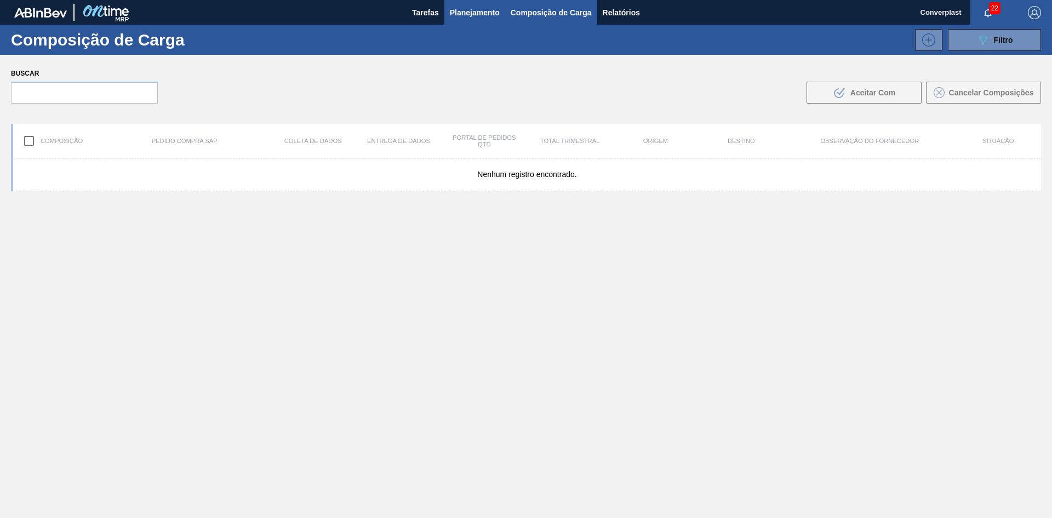
click at [454, 1] on button "Planejamento" at bounding box center [474, 12] width 61 height 25
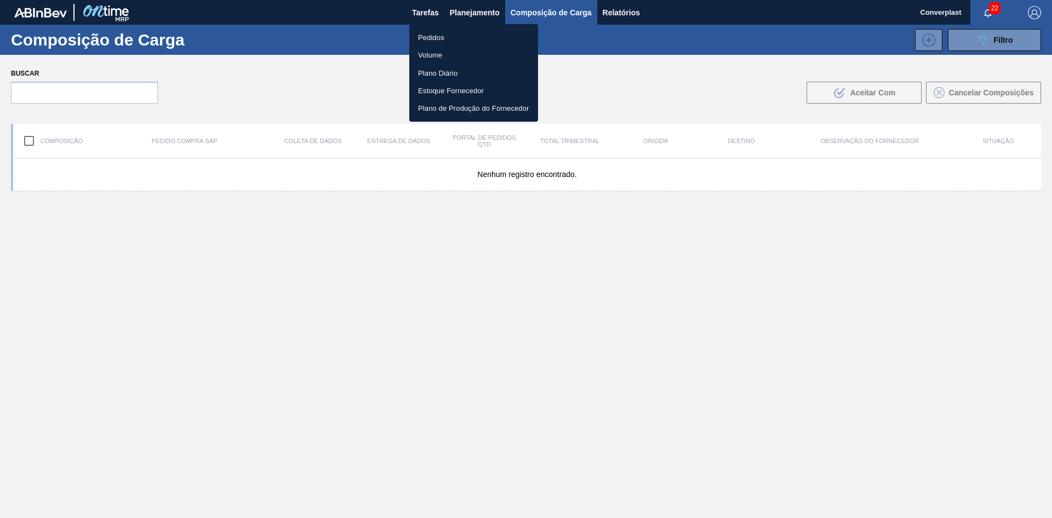
click at [430, 36] on font "Pedidos" at bounding box center [431, 37] width 26 height 8
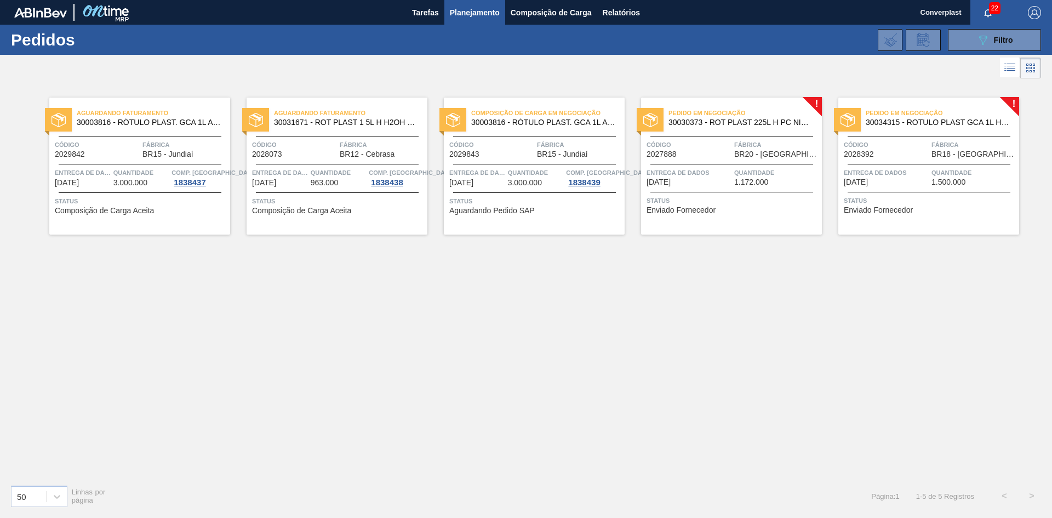
click at [713, 199] on span "Status" at bounding box center [733, 200] width 173 height 11
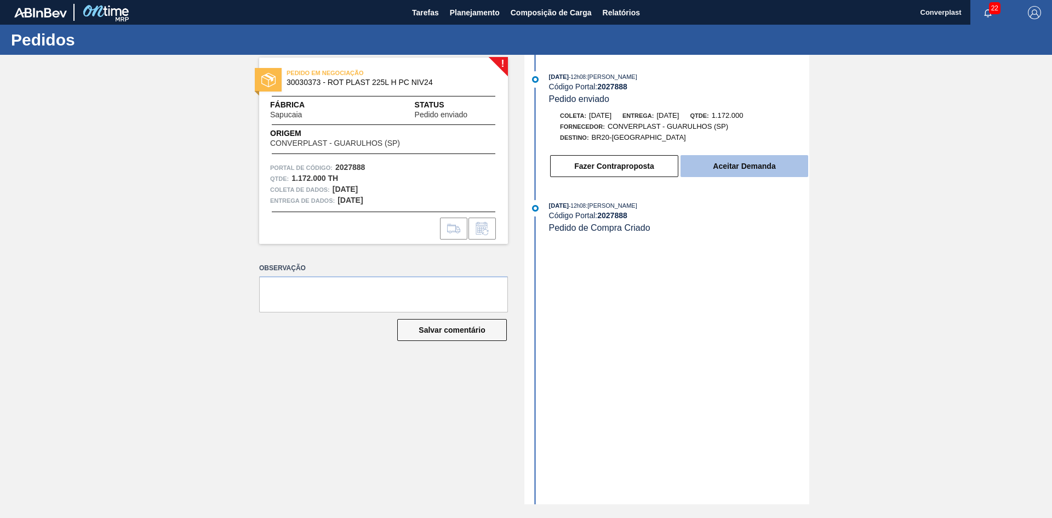
click at [742, 164] on font "Aceitar Demanda" at bounding box center [744, 166] width 62 height 9
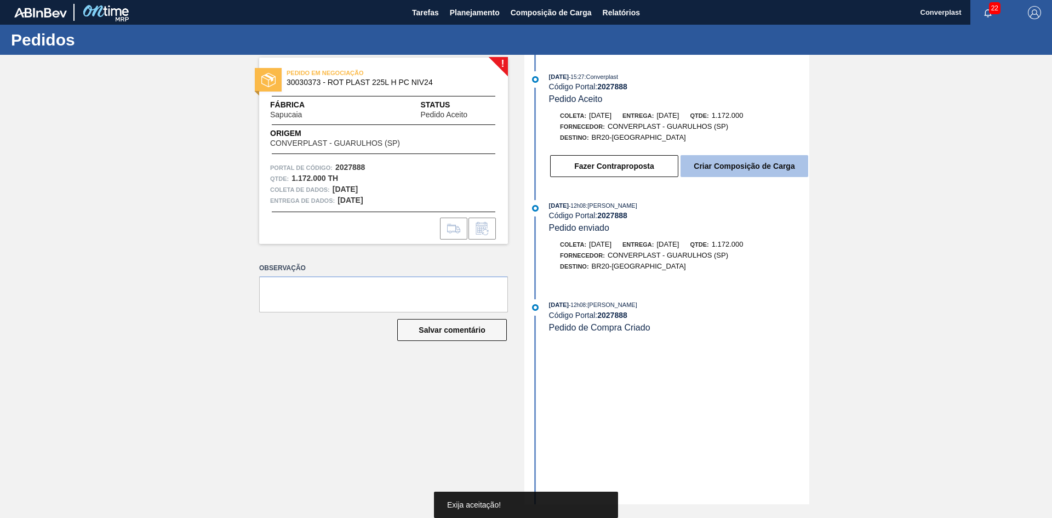
click at [763, 162] on font "Criar Composição de Carga" at bounding box center [744, 166] width 101 height 9
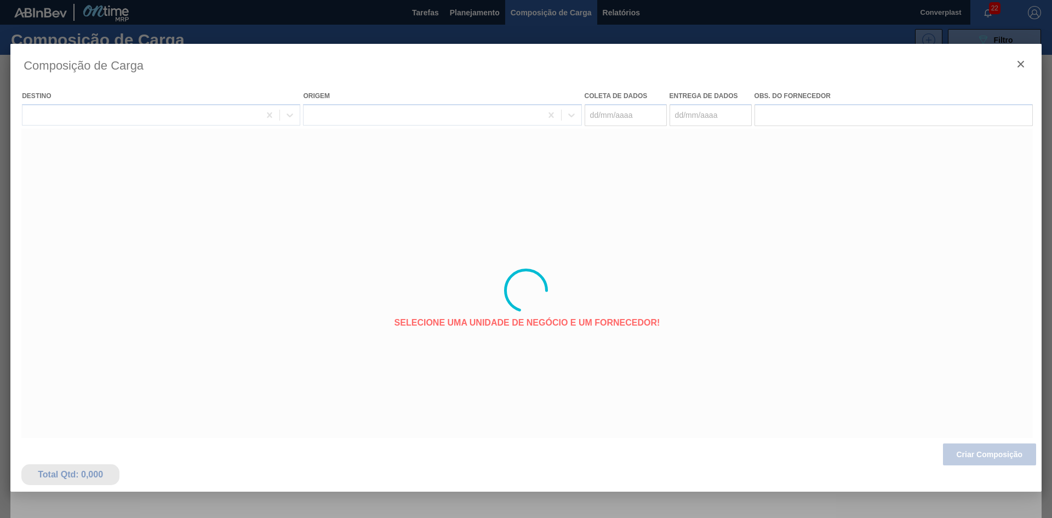
type coleta "[DATE]"
type entrega "[DATE]"
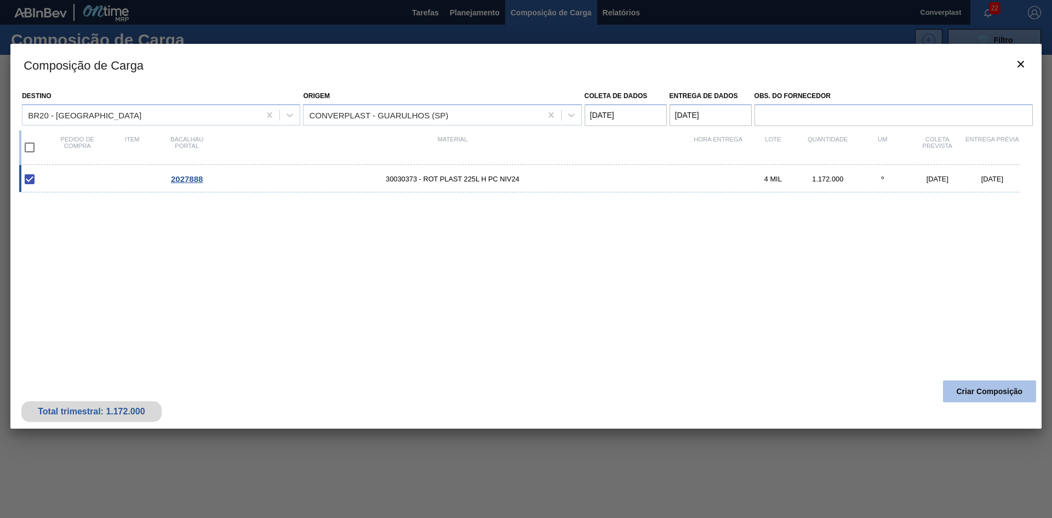
click at [986, 393] on font "Criar Composição" at bounding box center [990, 391] width 66 height 9
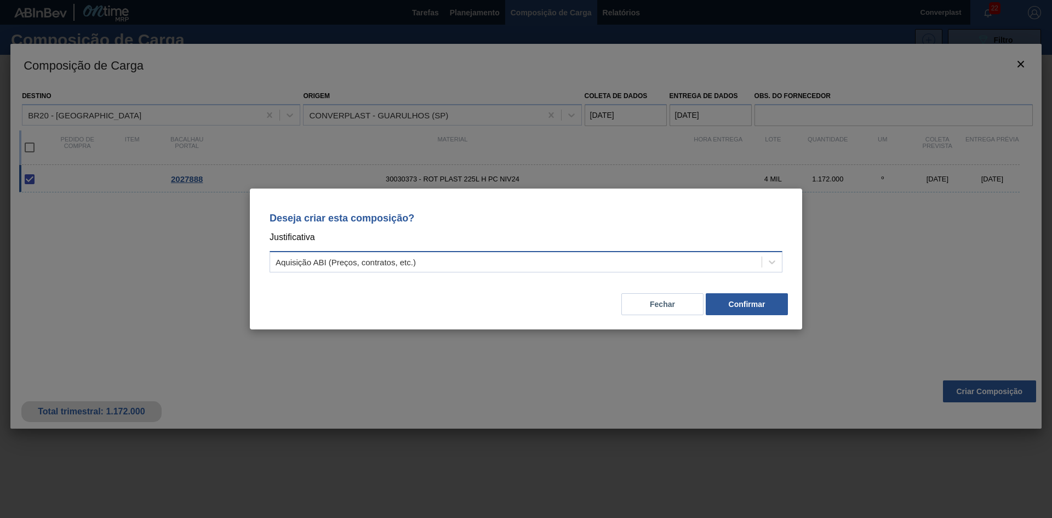
click at [453, 259] on div "Aquisição ABI (Preços, contratos, etc.)" at bounding box center [516, 262] width 492 height 16
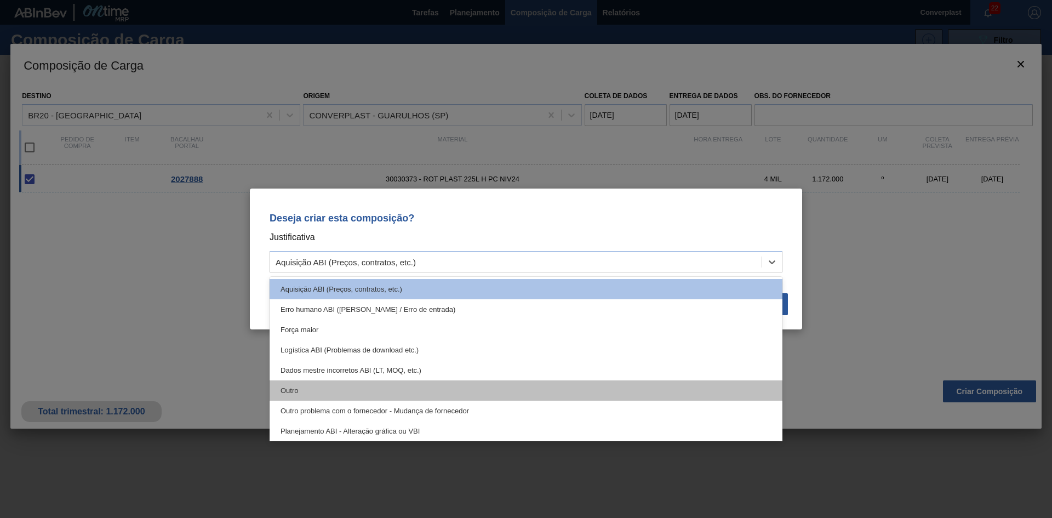
click at [396, 394] on div "Outro" at bounding box center [526, 390] width 513 height 20
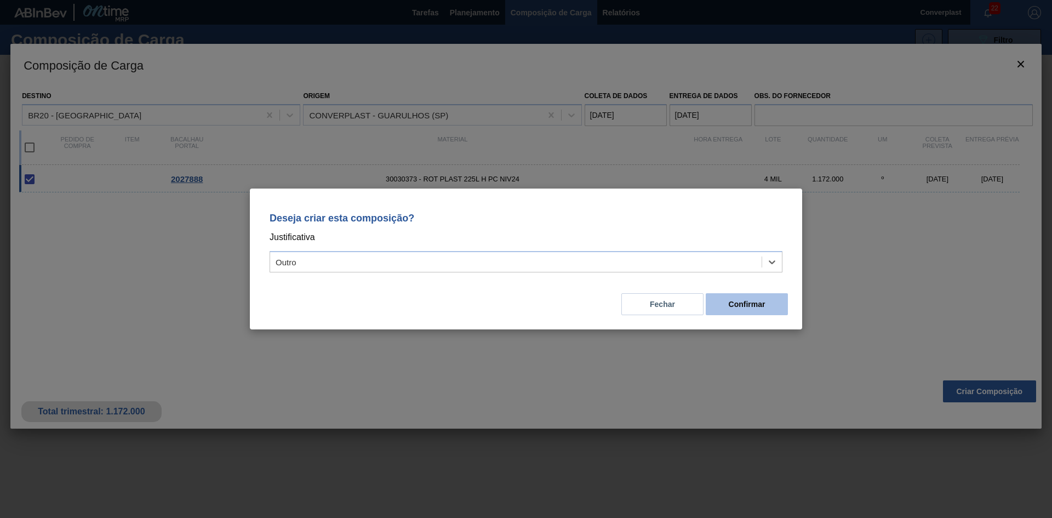
click at [747, 306] on font "Confirmar" at bounding box center [747, 304] width 37 height 9
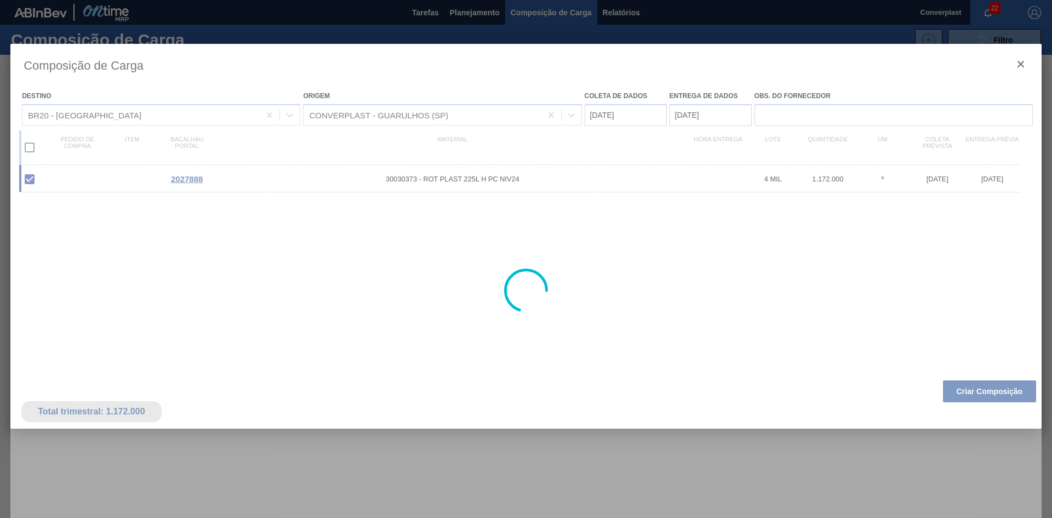
click at [472, 14] on div at bounding box center [526, 259] width 1052 height 518
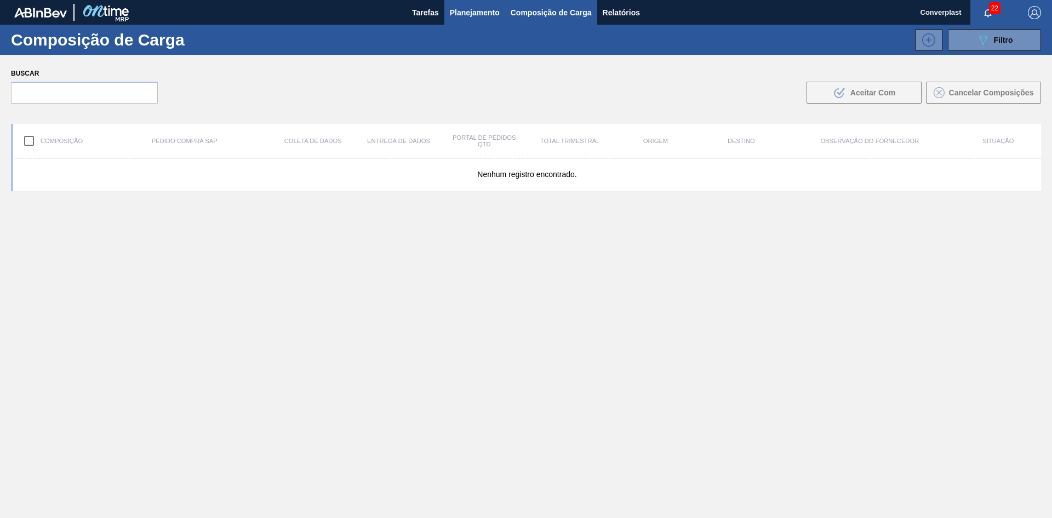
click at [458, 9] on font "Planejamento" at bounding box center [475, 12] width 50 height 9
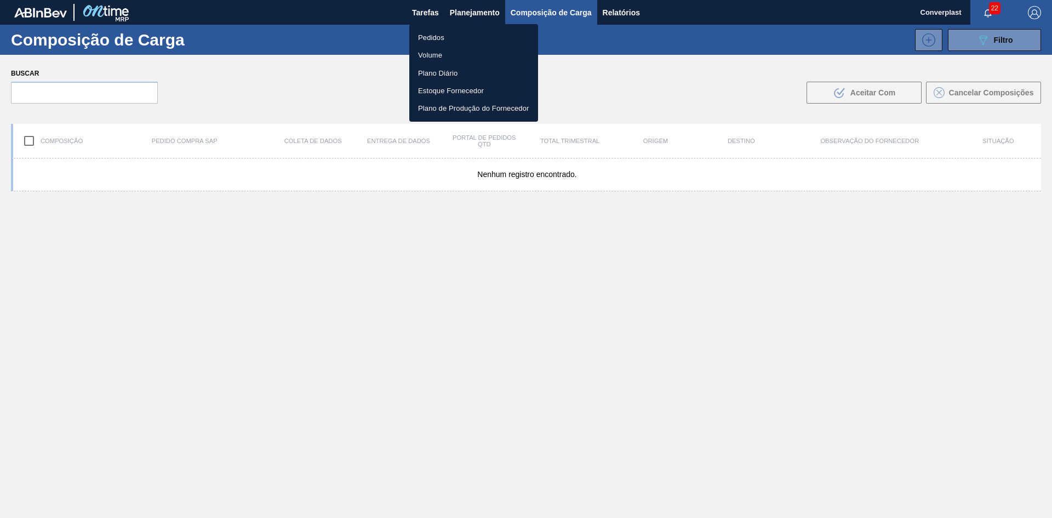
click at [435, 43] on li "Pedidos" at bounding box center [473, 37] width 129 height 18
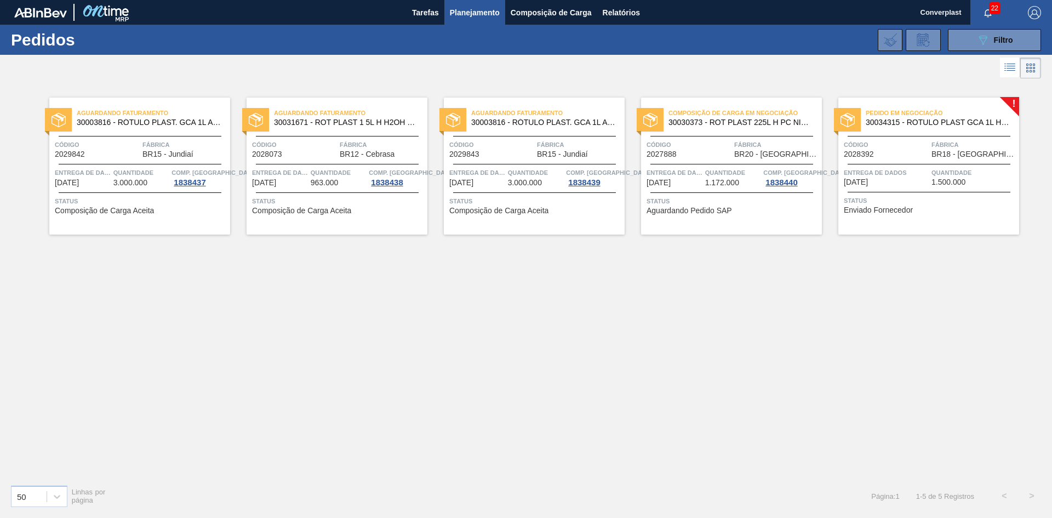
click at [926, 197] on span "Status" at bounding box center [930, 200] width 173 height 11
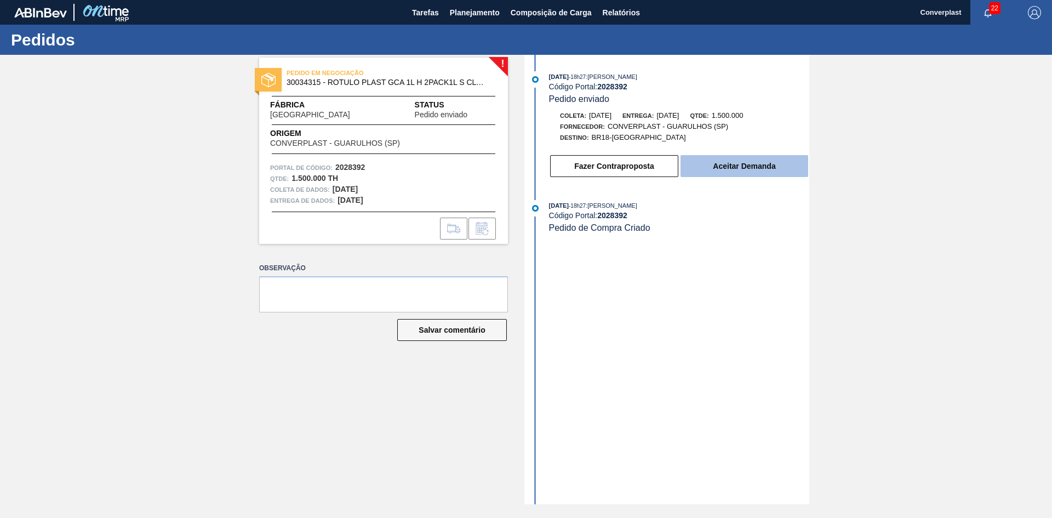
click at [762, 167] on font "Aceitar Demanda" at bounding box center [744, 166] width 62 height 9
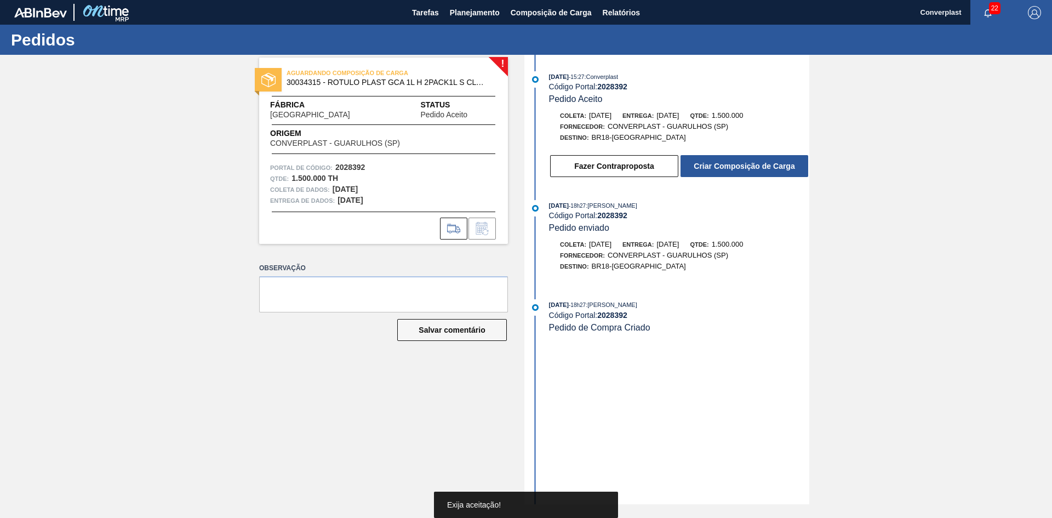
click at [709, 160] on button "Criar Composição de Carga" at bounding box center [745, 166] width 128 height 22
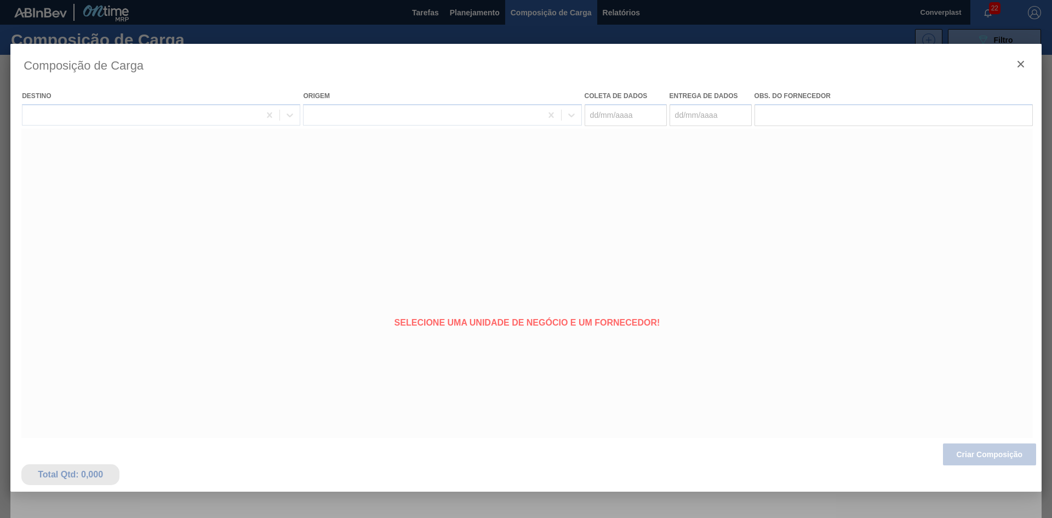
type coleta "[DATE]"
type entrega "[DATE]"
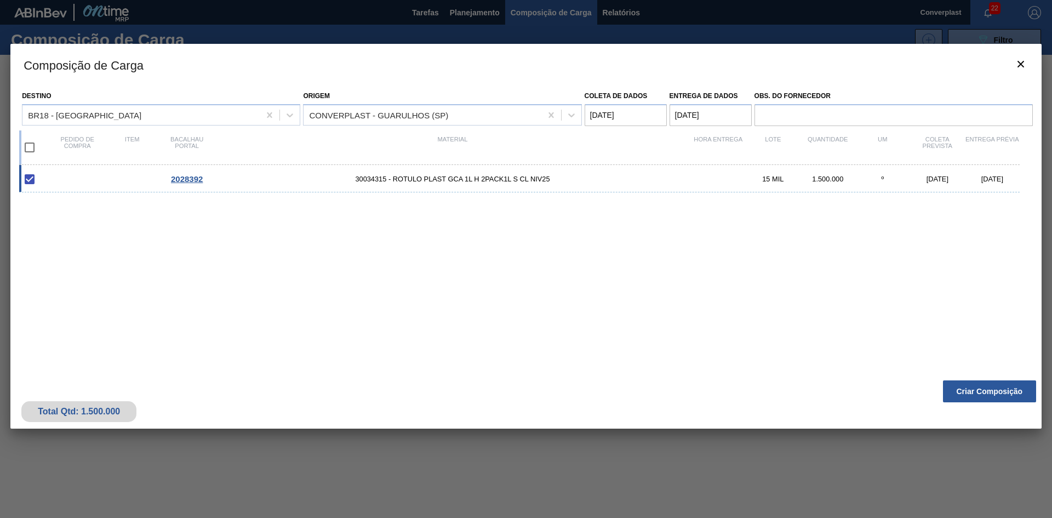
click at [970, 391] on font "Criar Composição" at bounding box center [990, 391] width 66 height 9
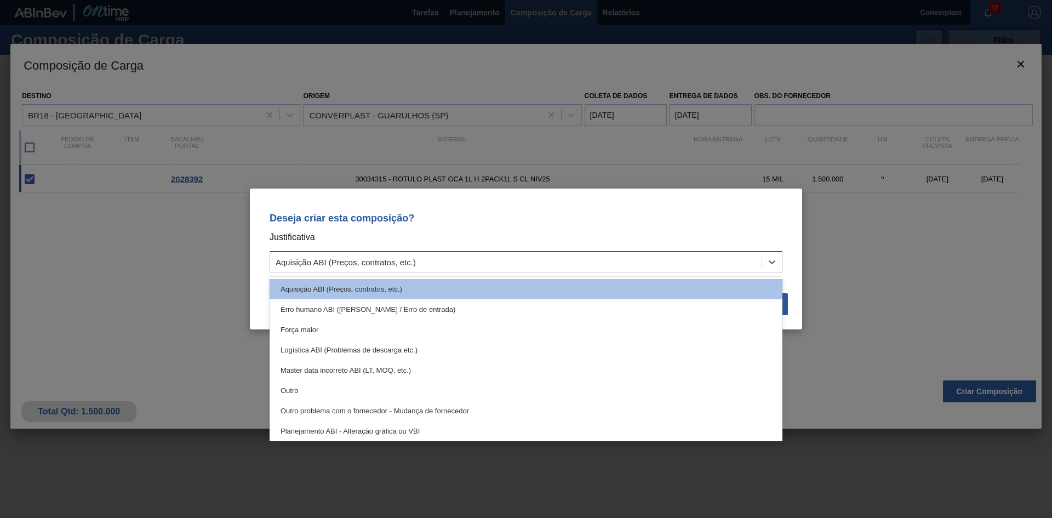
click at [667, 264] on div "Aquisição ABI (Preços, contratos, etc.)" at bounding box center [516, 262] width 492 height 16
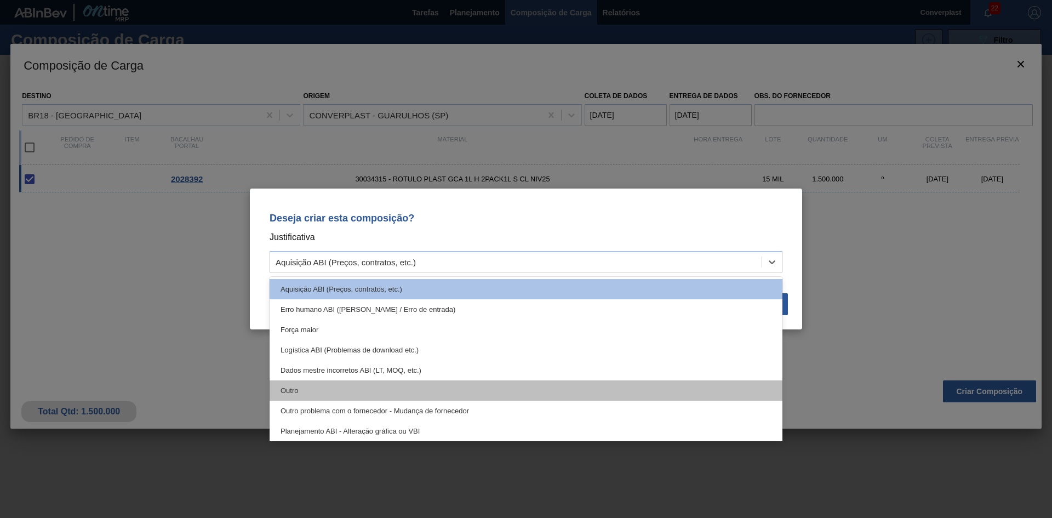
click at [396, 389] on div "Outro" at bounding box center [526, 390] width 513 height 20
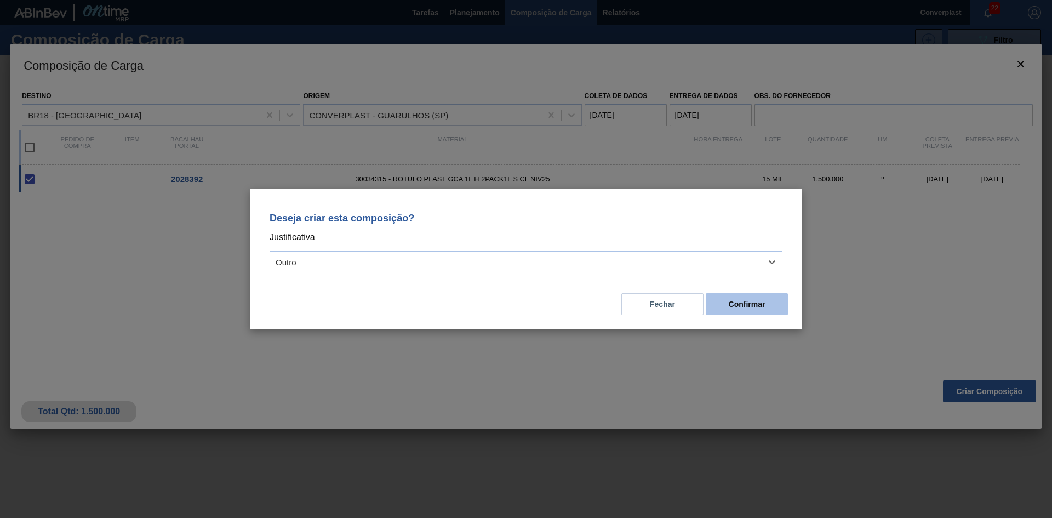
click at [725, 293] on button "Confirmar" at bounding box center [747, 304] width 82 height 22
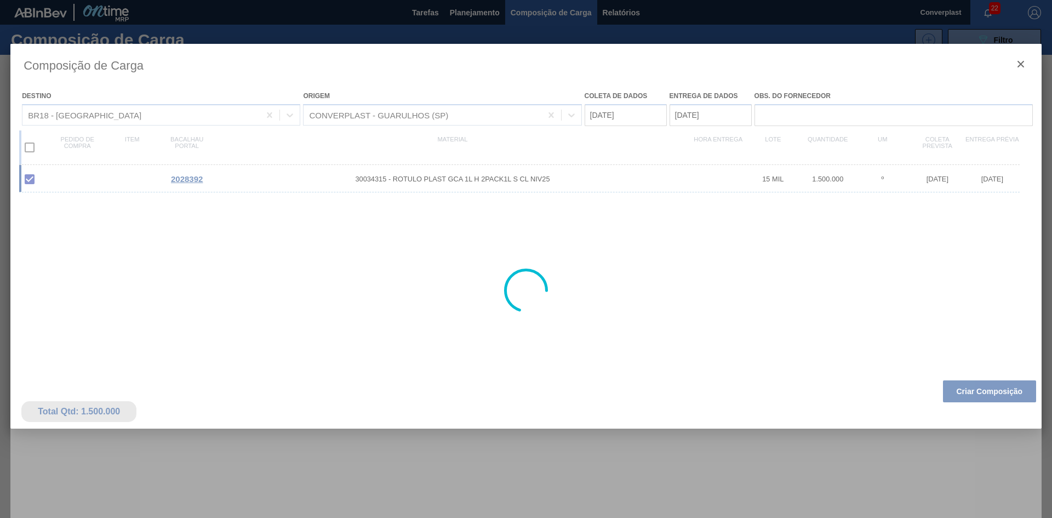
click at [448, 5] on div at bounding box center [526, 259] width 1052 height 518
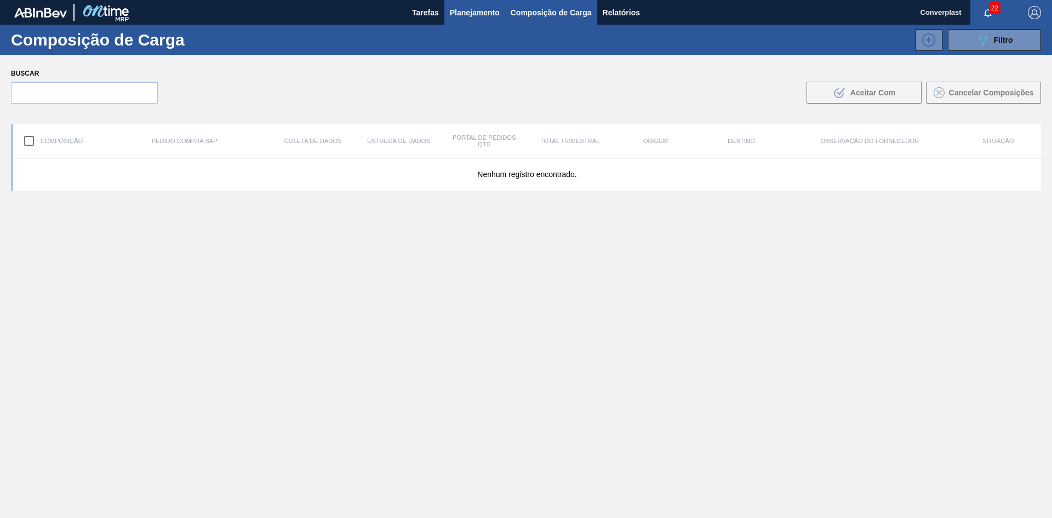
click at [475, 13] on font "Planejamento" at bounding box center [475, 12] width 50 height 9
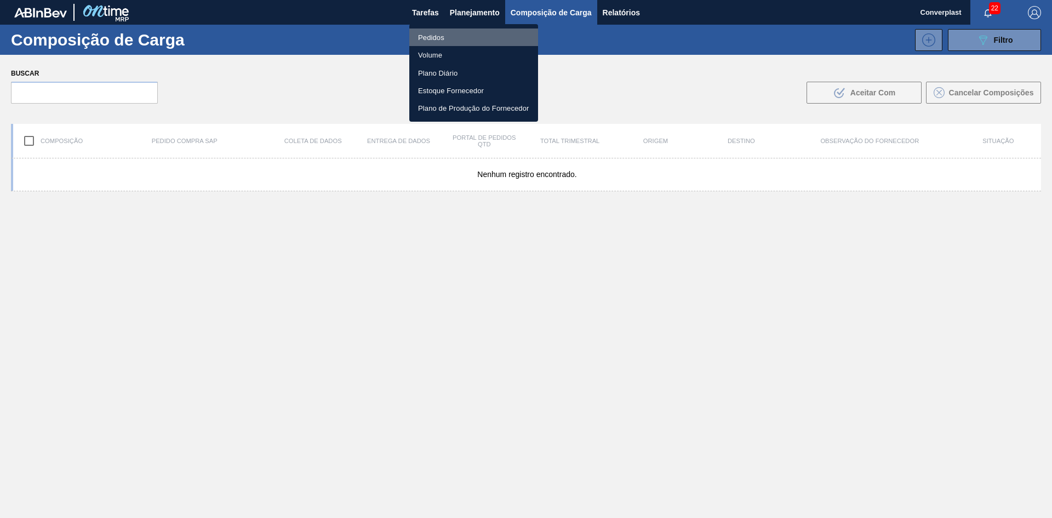
click at [446, 37] on li "Pedidos" at bounding box center [473, 37] width 129 height 18
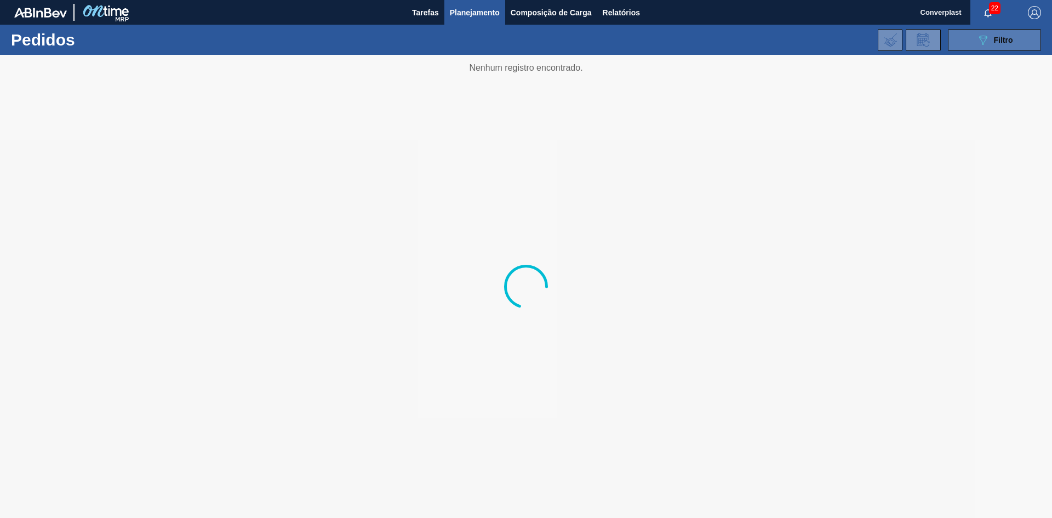
click at [1004, 47] on button "089F7B8B-B2A5-4AFE-B5C0-19BA573D28AC Filtro" at bounding box center [994, 40] width 93 height 22
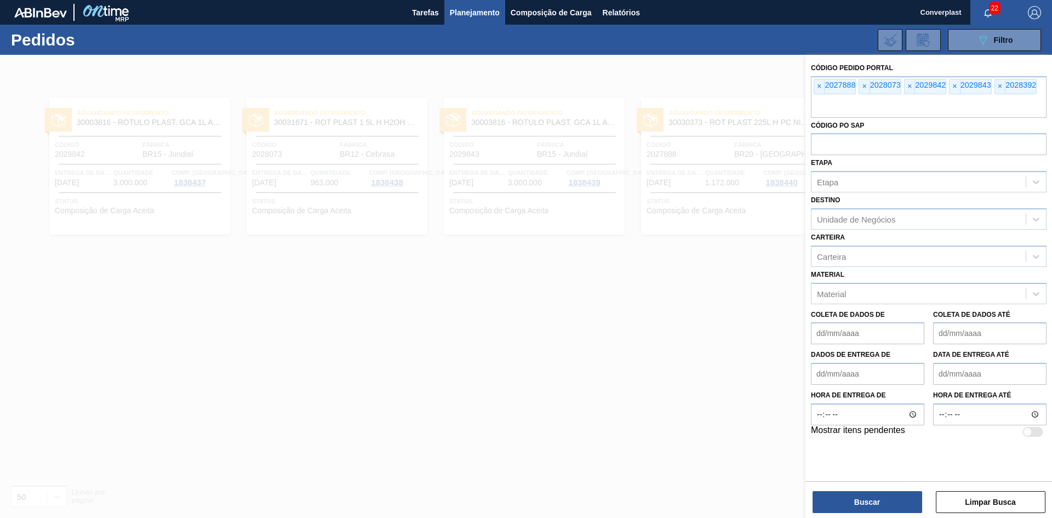
click at [495, 312] on div at bounding box center [526, 314] width 1052 height 518
